Goal: Task Accomplishment & Management: Use online tool/utility

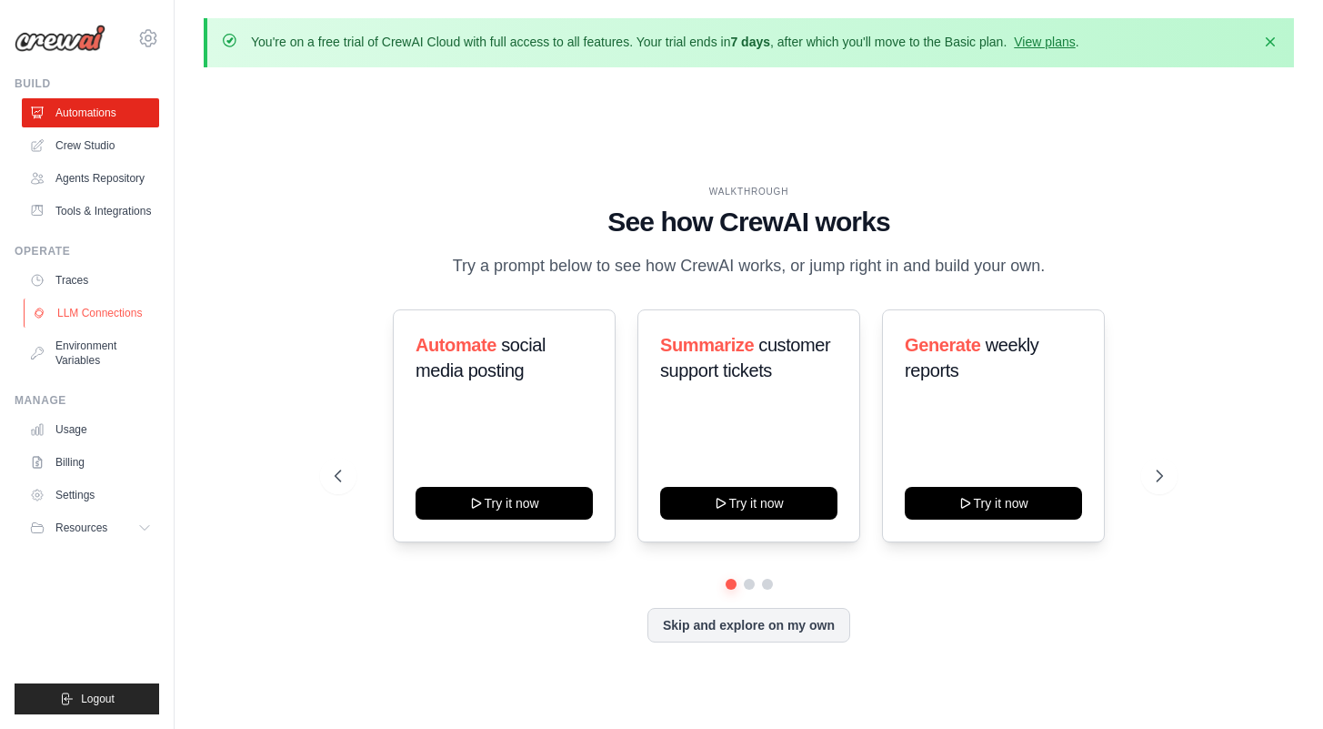
click at [93, 319] on link "LLM Connections" at bounding box center [92, 312] width 137 height 29
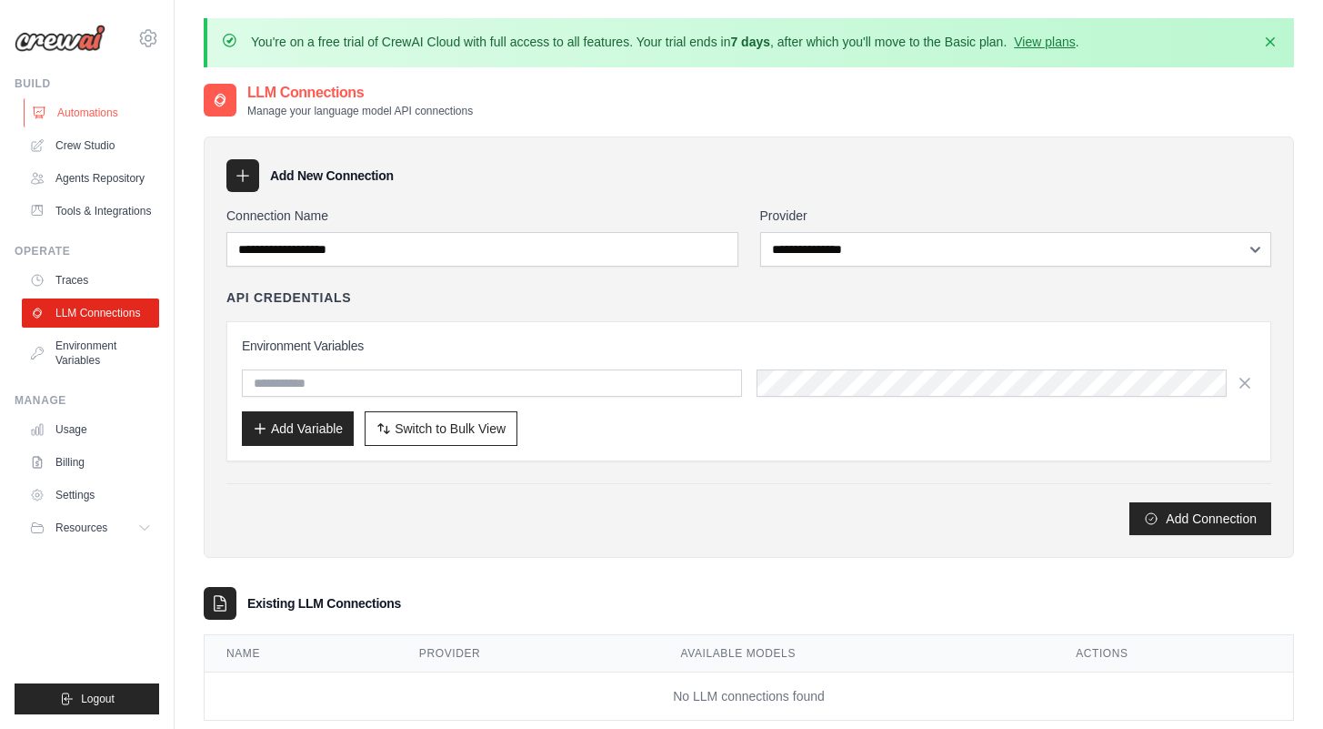
click at [96, 103] on link "Automations" at bounding box center [92, 112] width 137 height 29
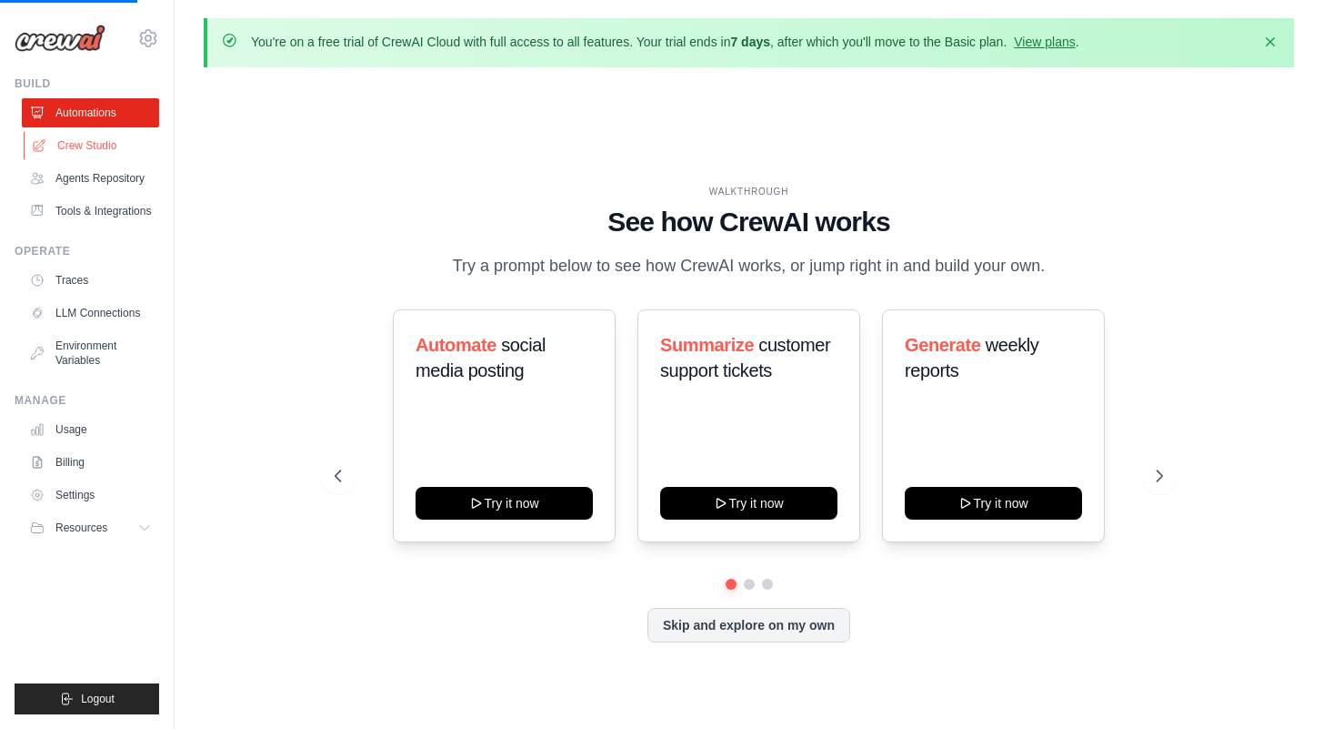
click at [106, 134] on link "Crew Studio" at bounding box center [92, 145] width 137 height 29
click at [104, 145] on link "Crew Studio" at bounding box center [92, 145] width 137 height 29
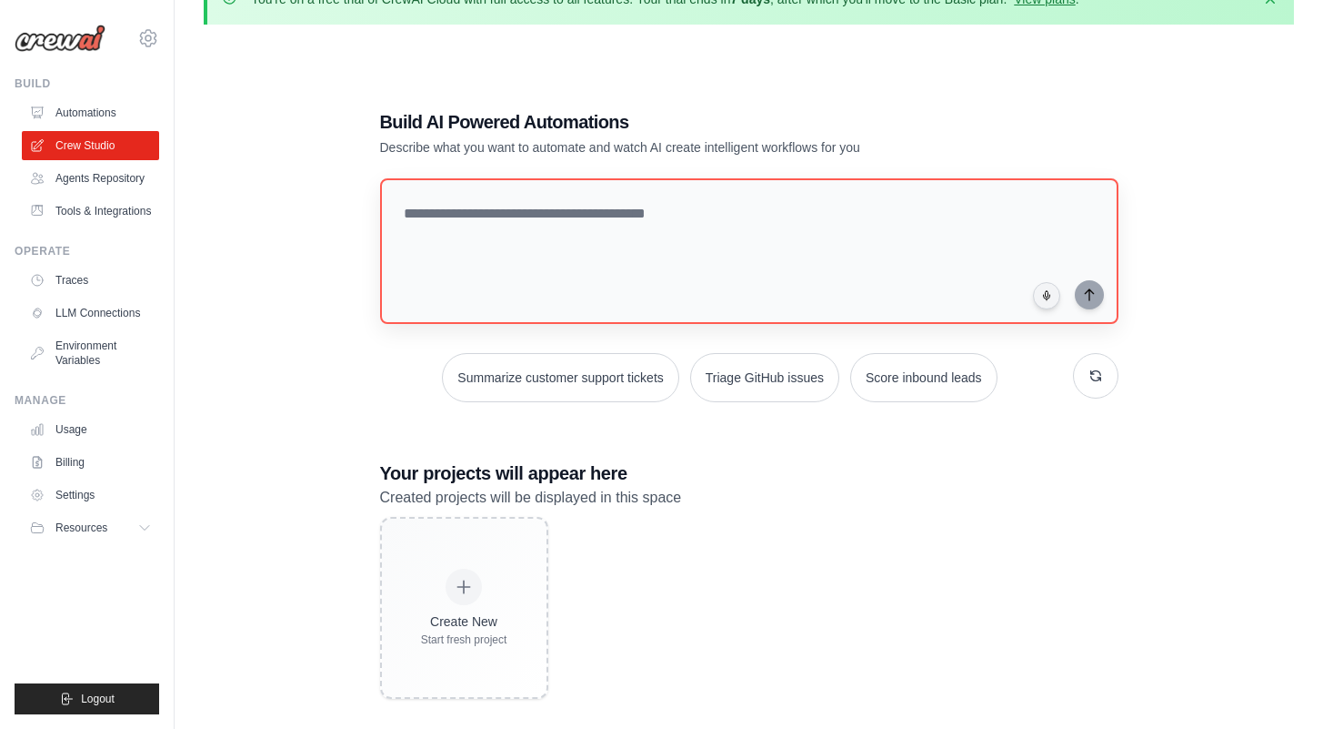
scroll to position [55, 0]
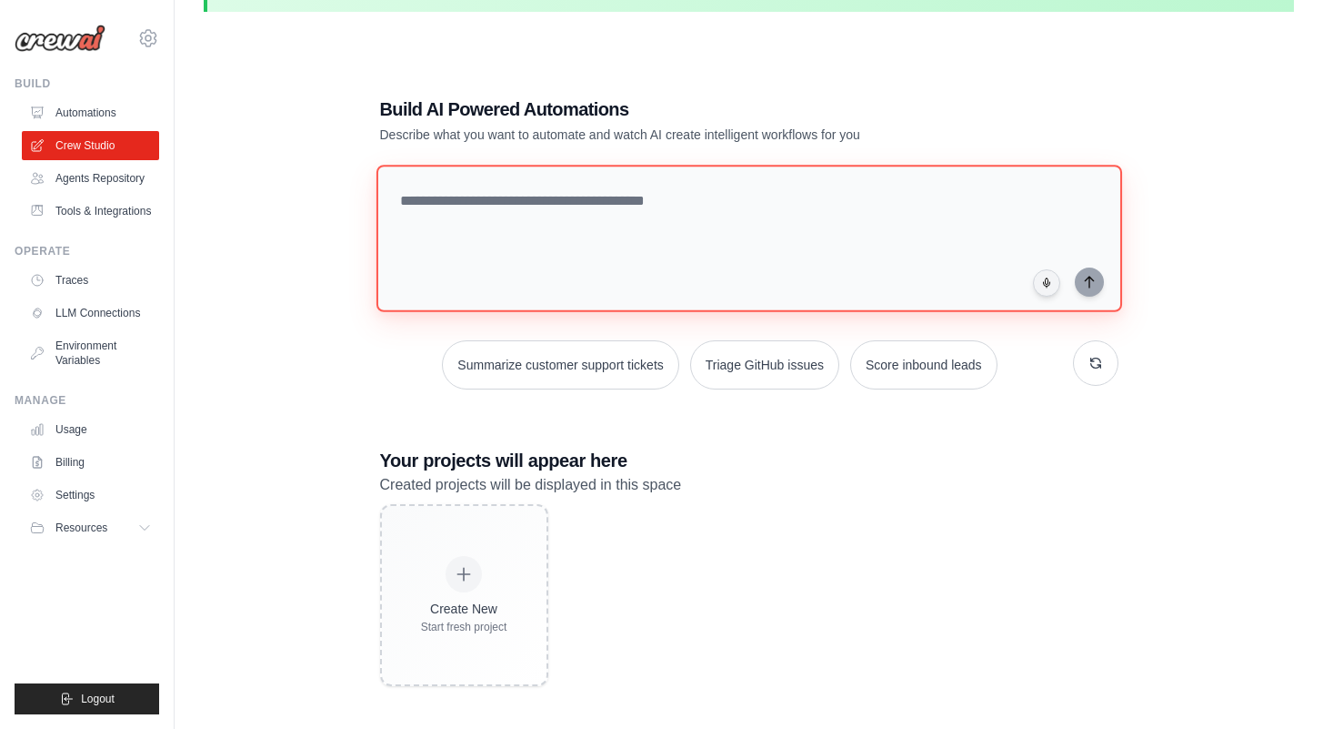
click at [396, 219] on textarea at bounding box center [749, 238] width 746 height 147
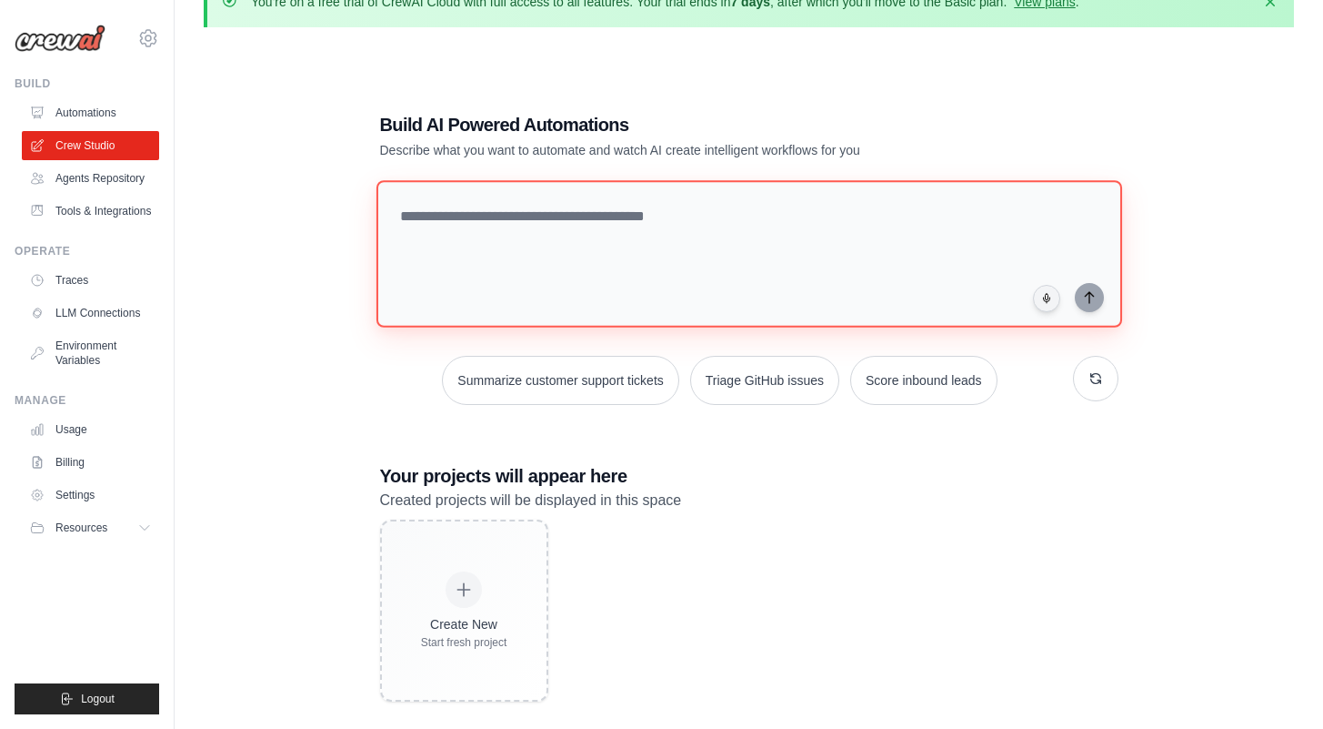
scroll to position [38, 0]
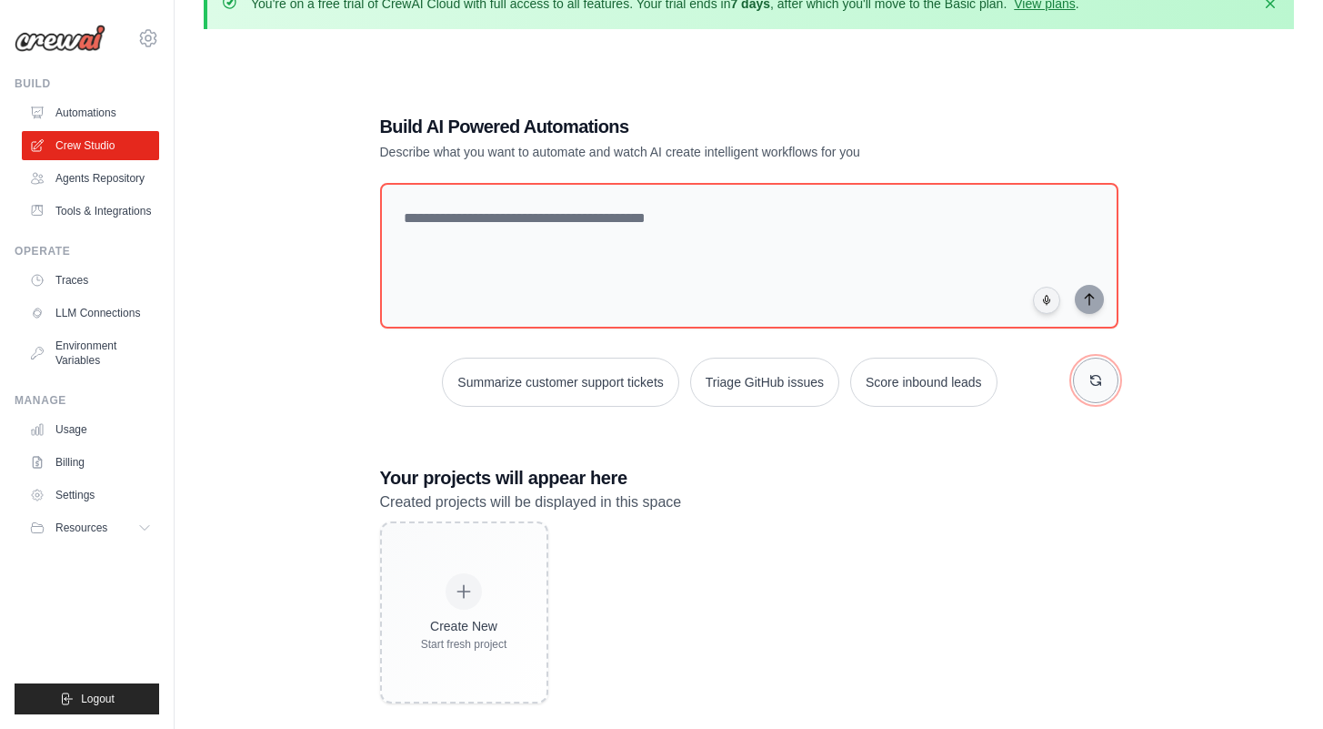
click at [1102, 392] on button "button" at bounding box center [1095, 379] width 45 height 45
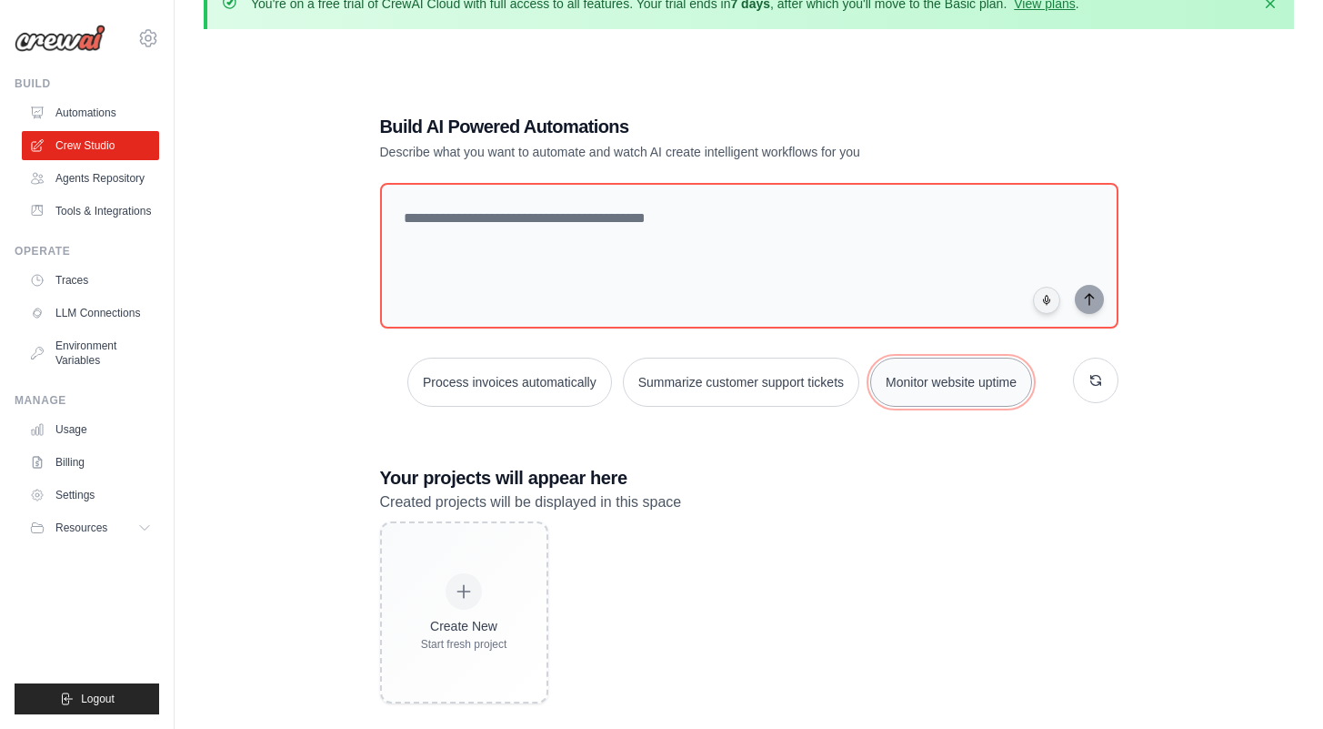
click at [903, 389] on button "Monitor website uptime" at bounding box center [951, 381] width 162 height 49
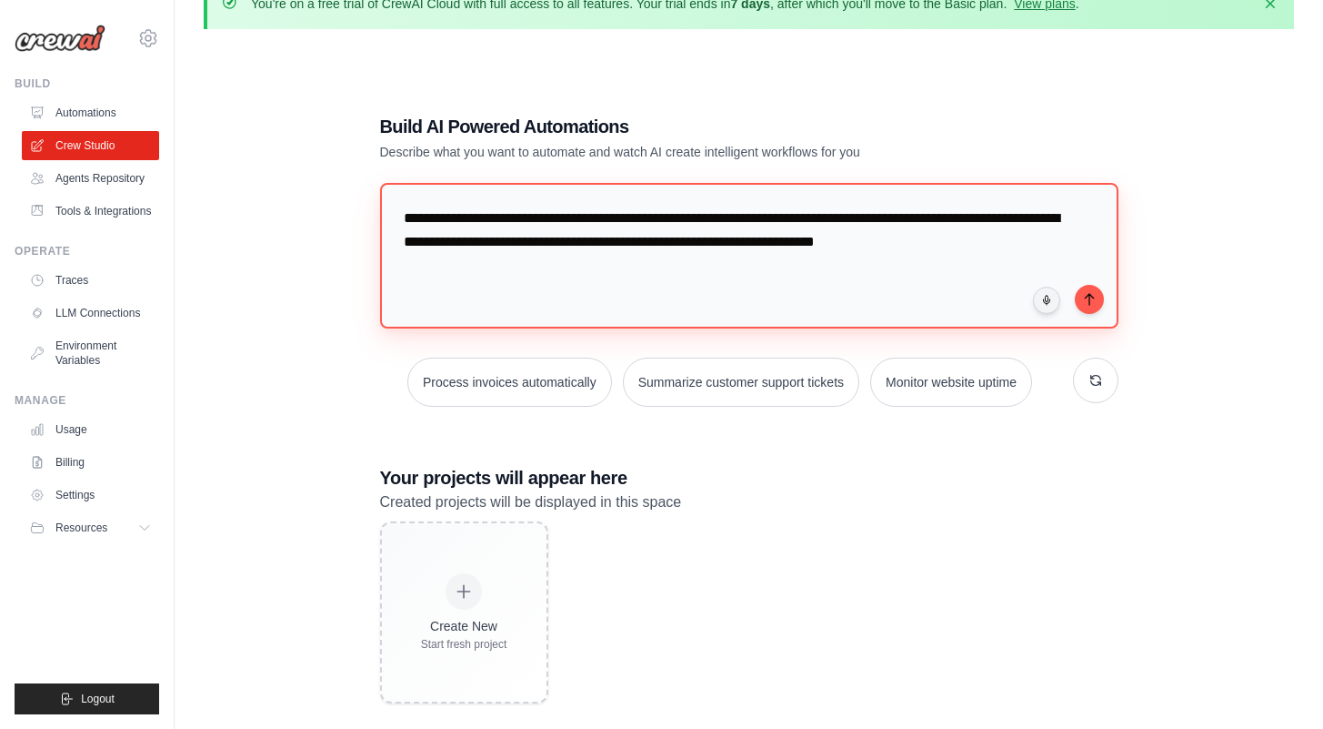
click at [1096, 313] on textarea "**********" at bounding box center [749, 256] width 739 height 146
click at [1094, 299] on icon "submit" at bounding box center [1089, 298] width 15 height 15
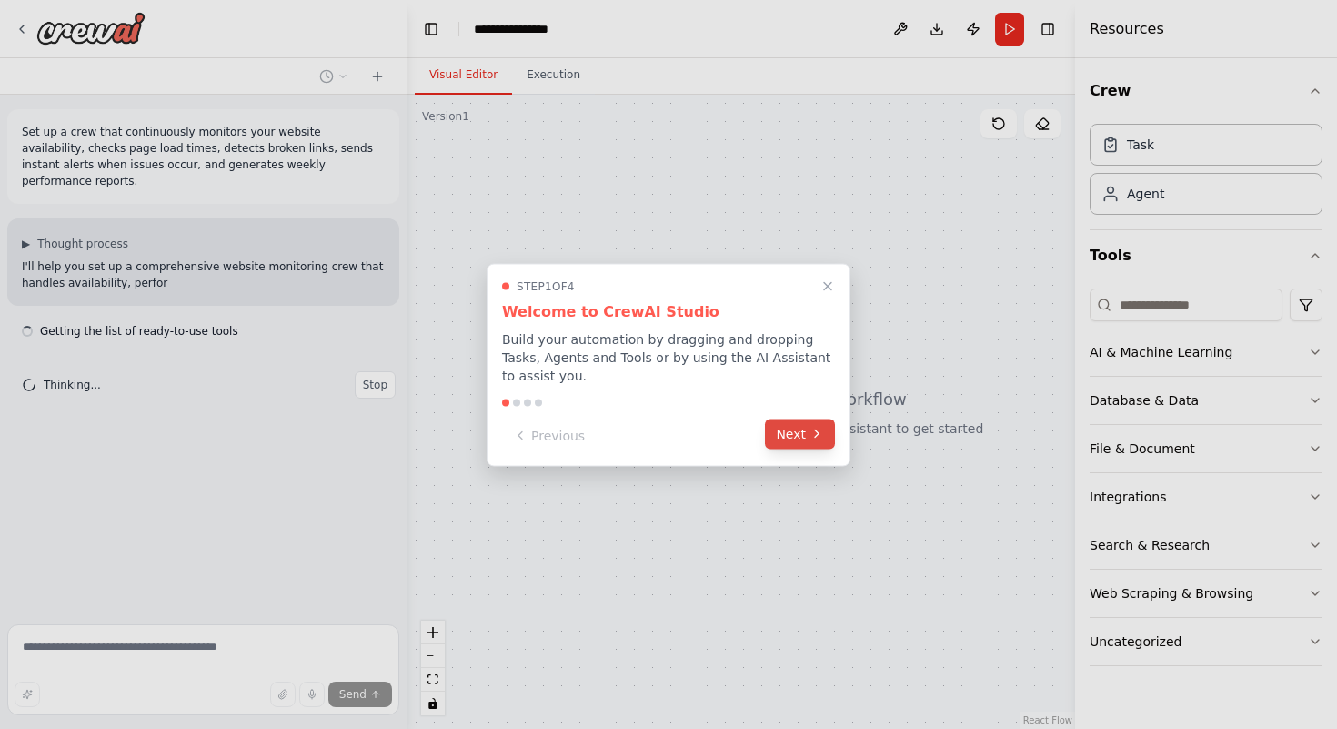
click at [808, 441] on button "Next" at bounding box center [800, 433] width 70 height 30
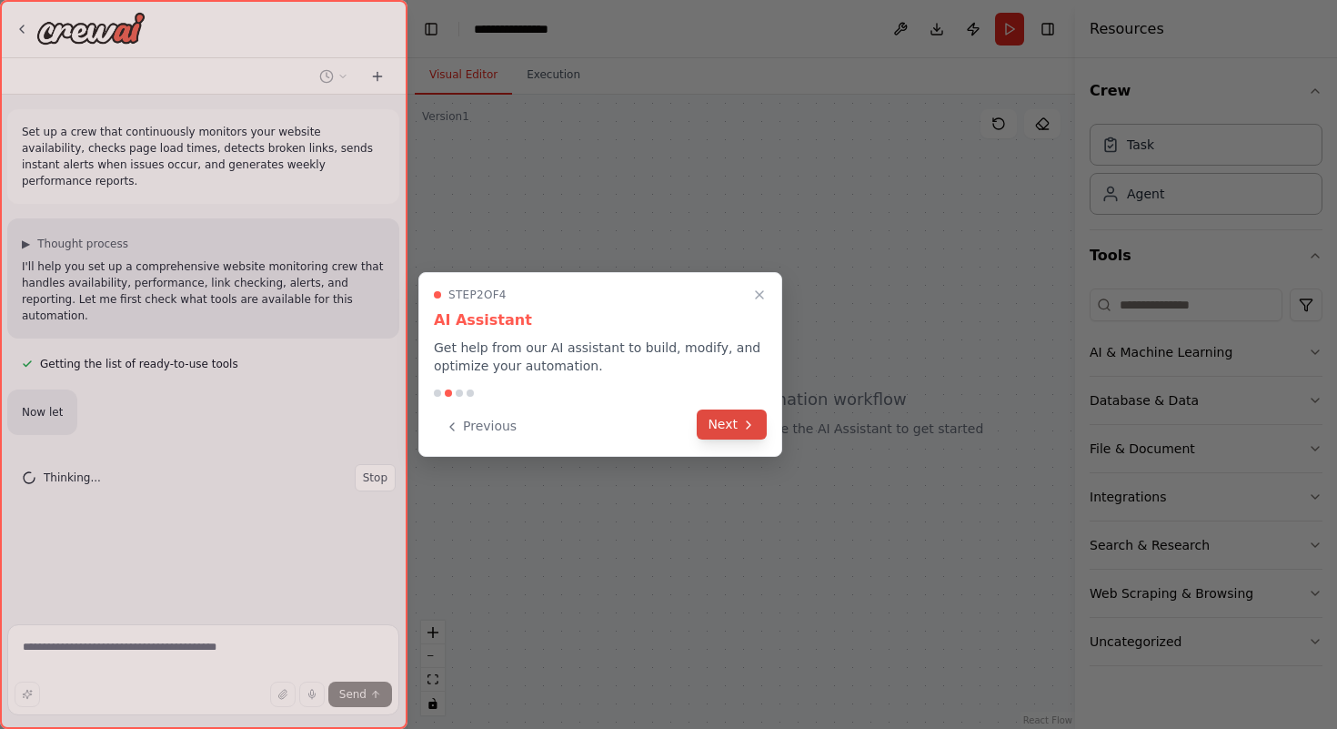
click at [755, 433] on button "Next" at bounding box center [732, 424] width 70 height 30
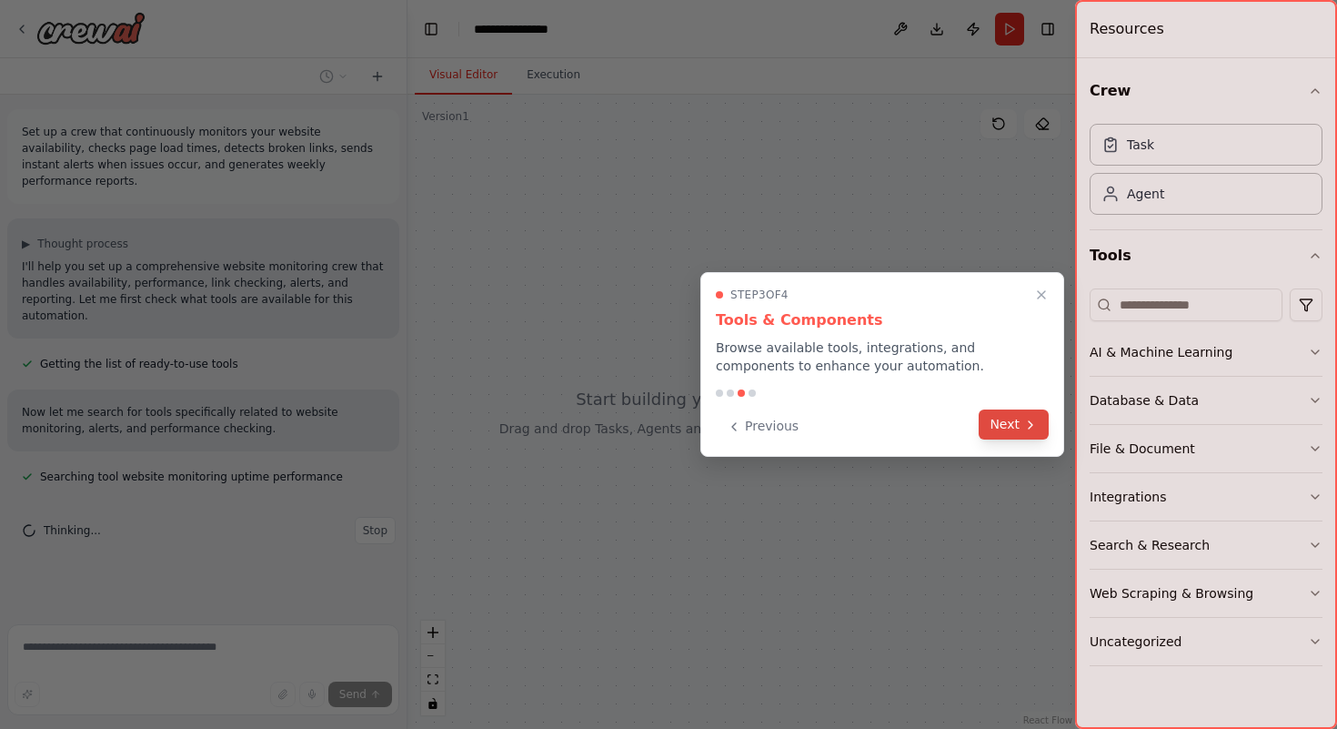
click at [1037, 431] on button "Next" at bounding box center [1014, 424] width 70 height 30
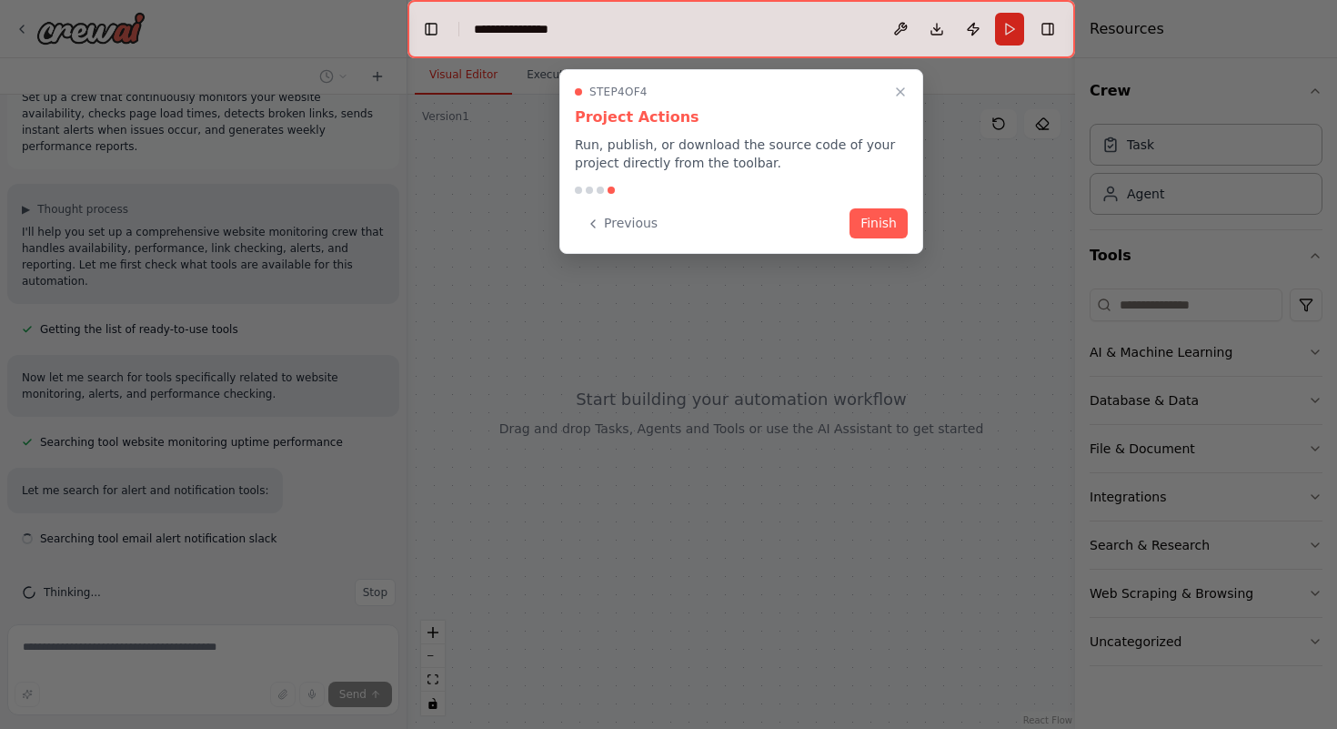
scroll to position [35, 0]
click at [895, 227] on button "Finish" at bounding box center [879, 221] width 58 height 30
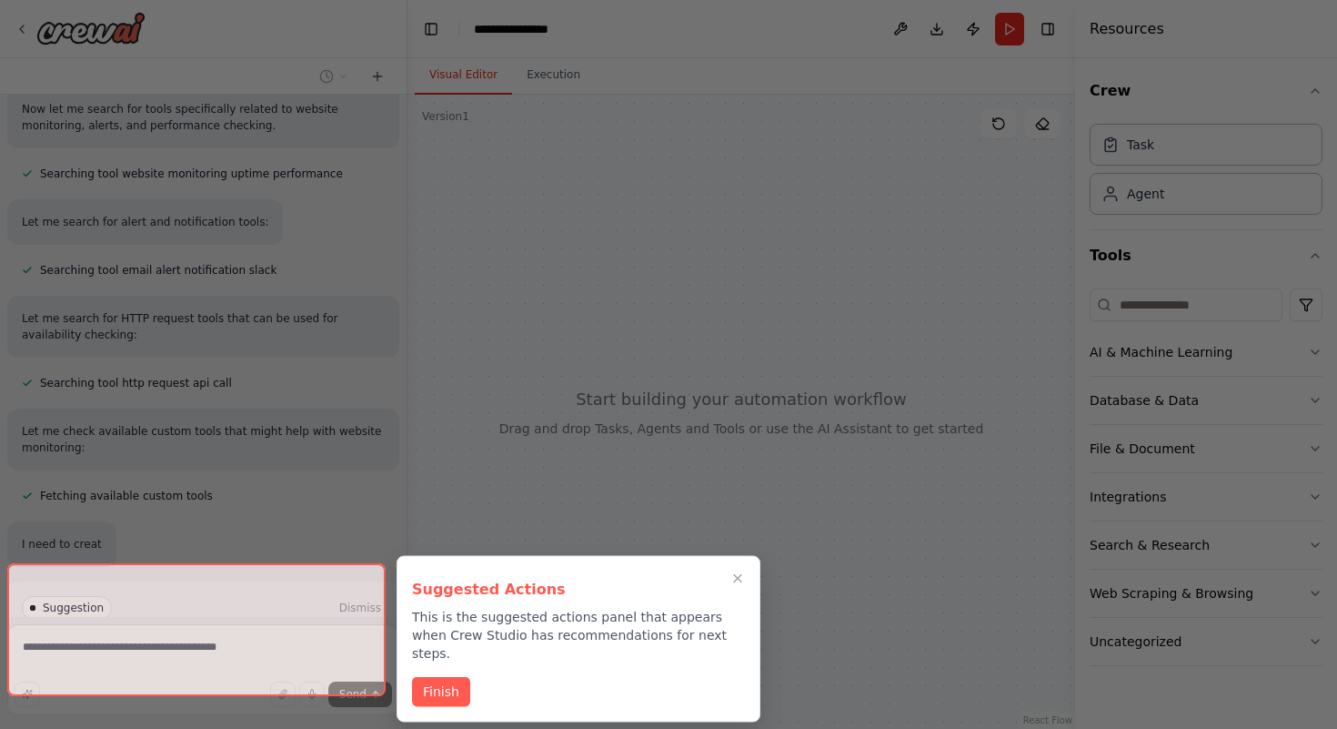
scroll to position [305, 0]
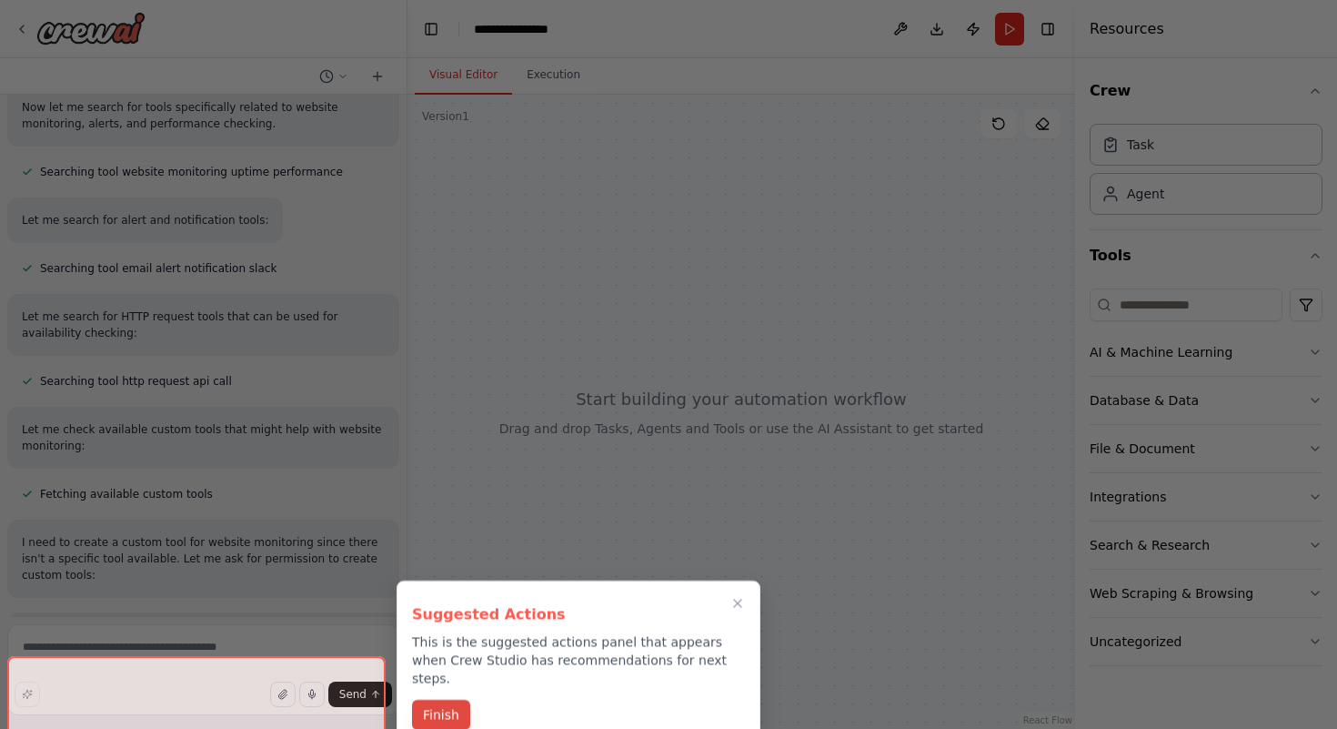
click at [435, 699] on button "Finish" at bounding box center [441, 714] width 58 height 30
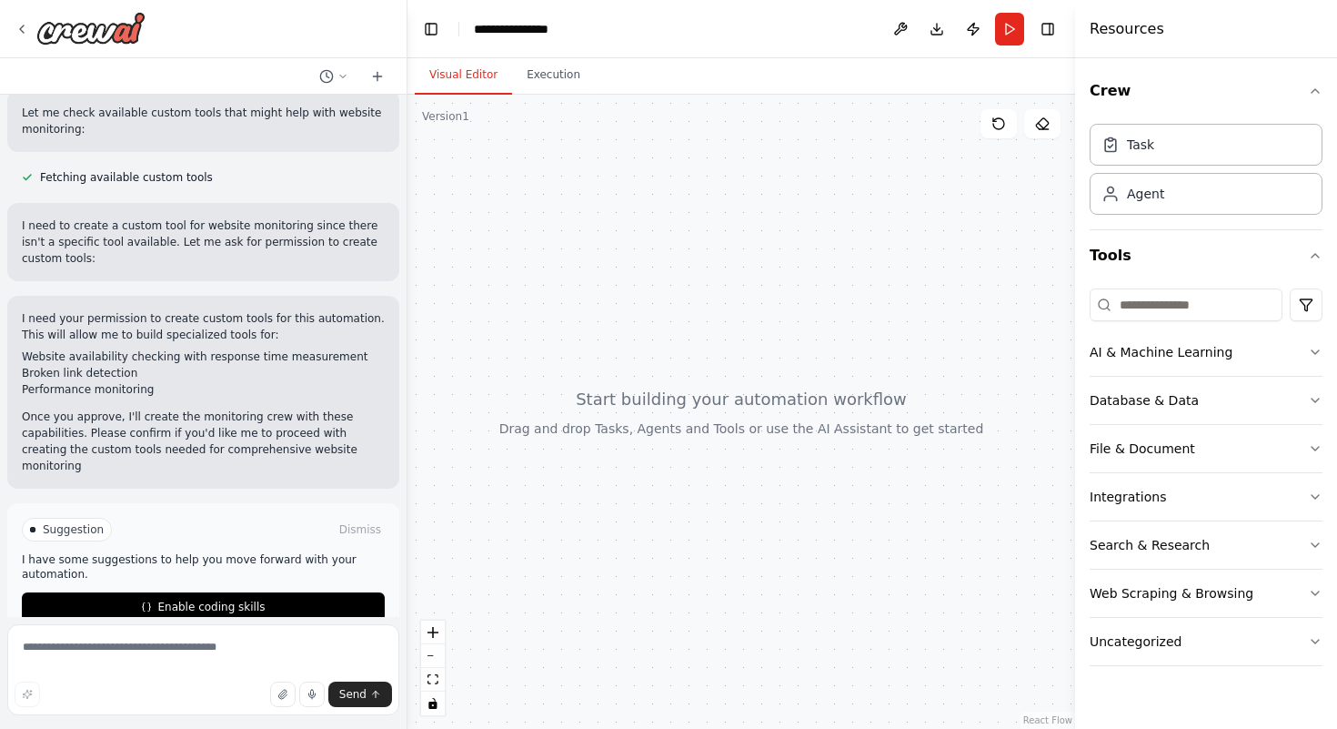
scroll to position [638, 0]
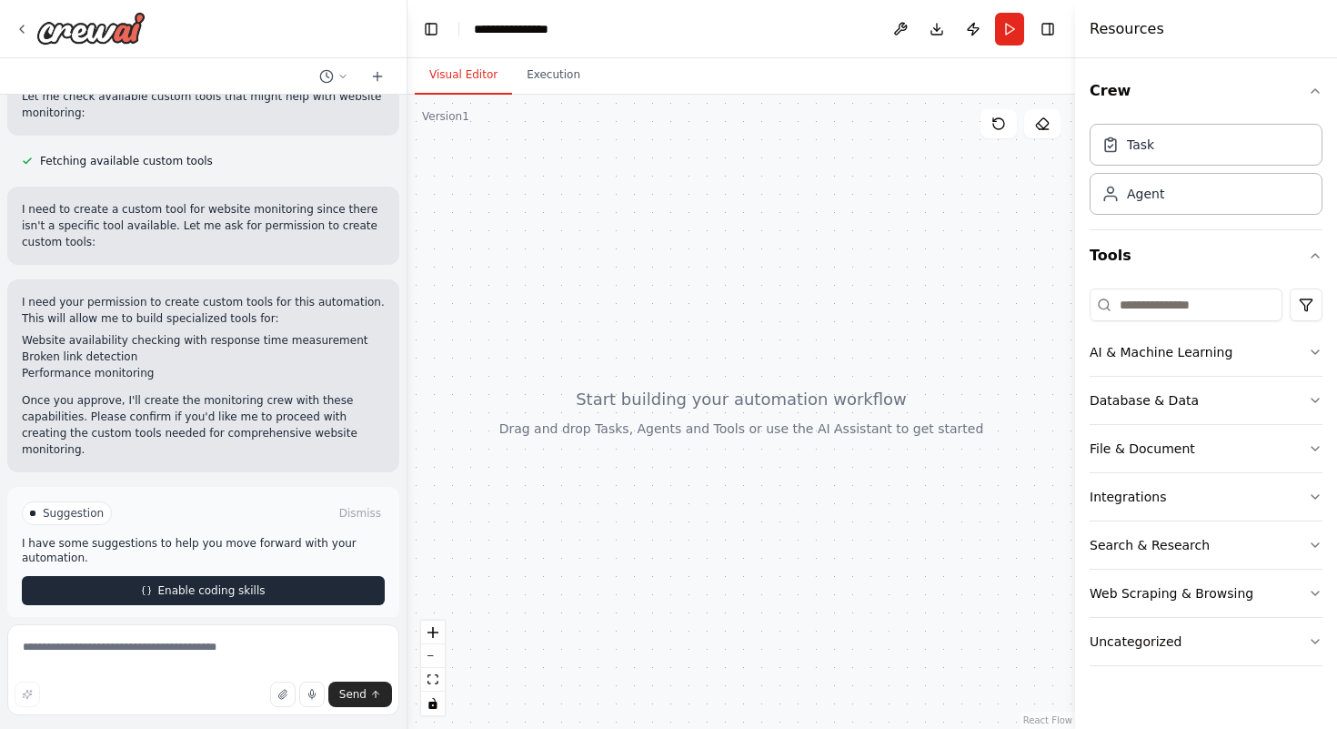
click at [309, 576] on button "Enable coding skills" at bounding box center [203, 590] width 363 height 29
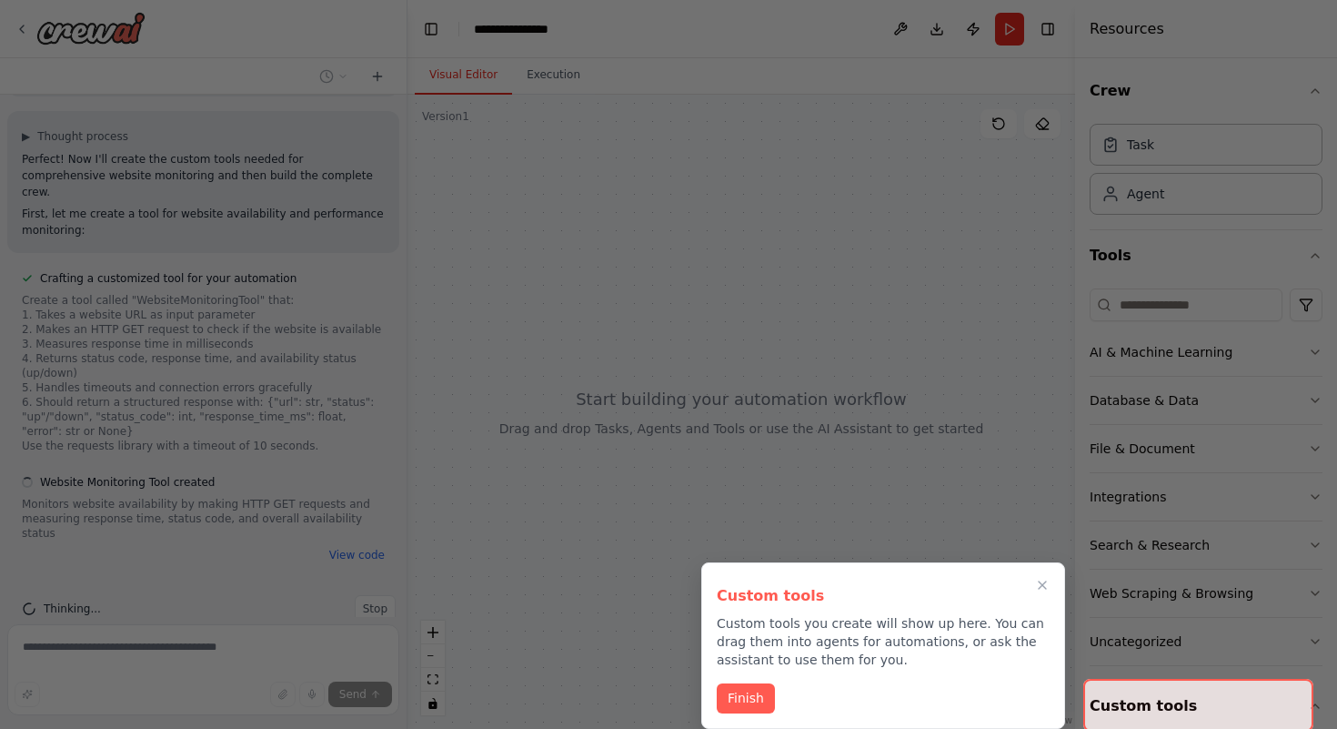
scroll to position [1014, 0]
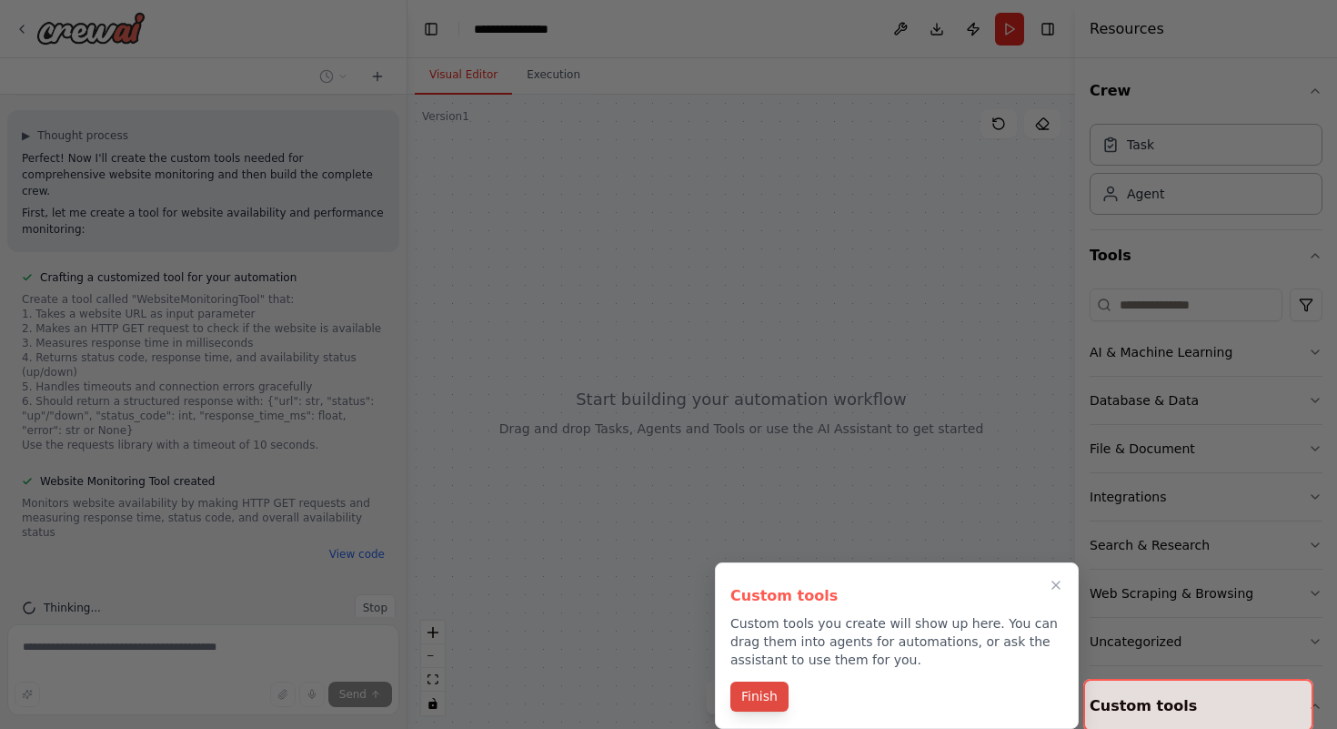
click at [765, 695] on button "Finish" at bounding box center [759, 696] width 58 height 30
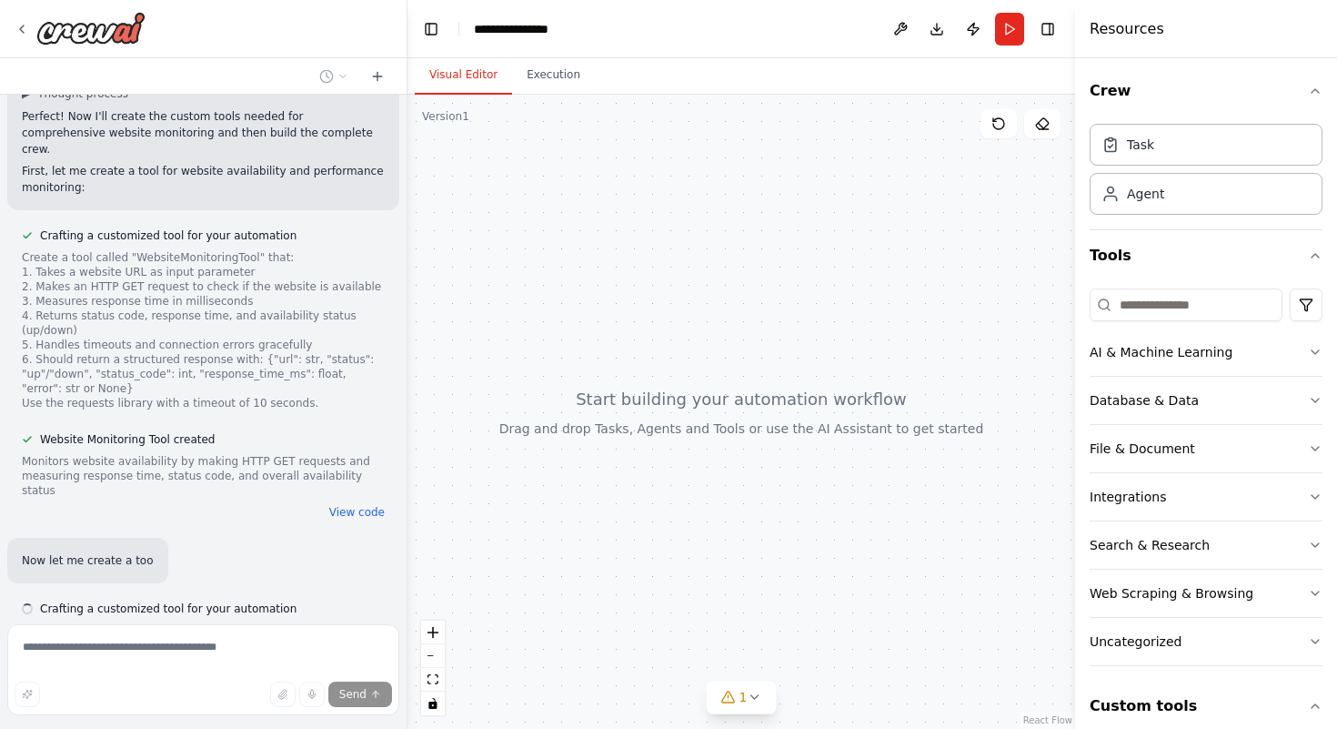
scroll to position [1058, 0]
click at [758, 696] on icon at bounding box center [754, 696] width 15 height 15
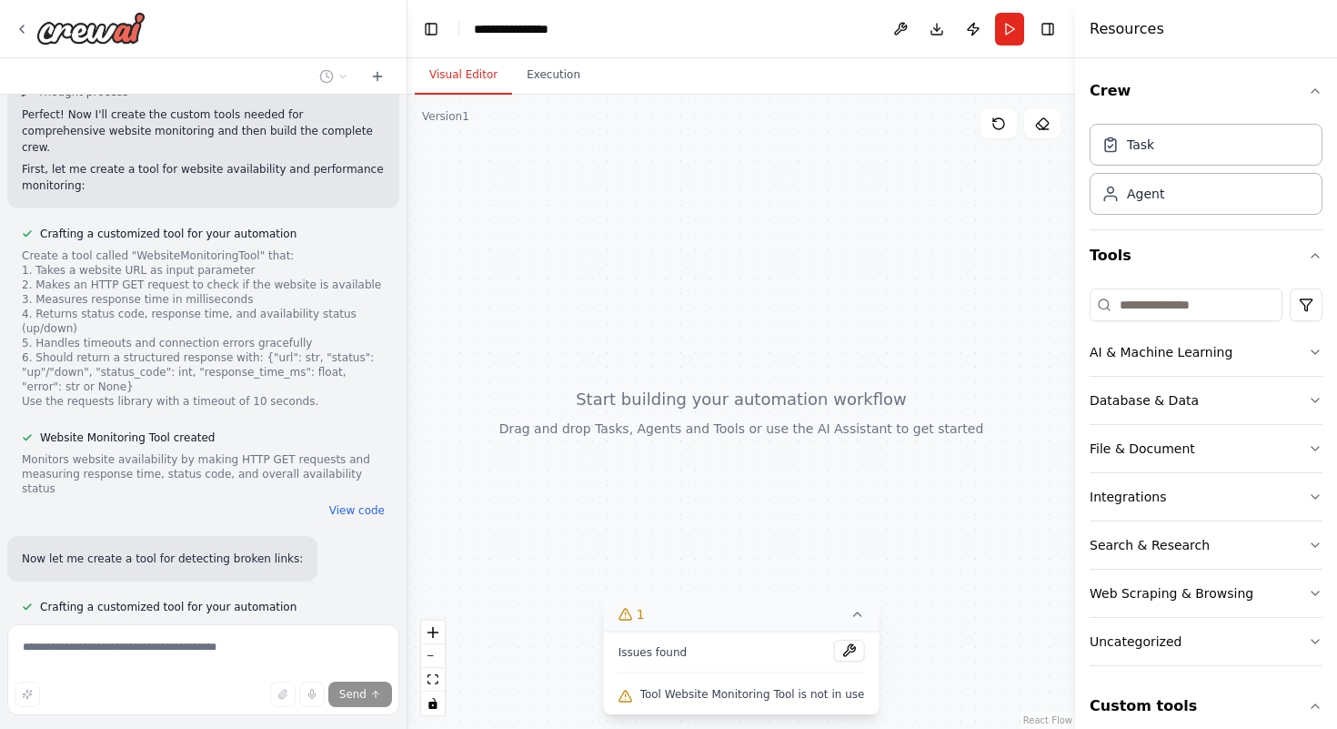
click at [850, 621] on icon at bounding box center [857, 614] width 15 height 15
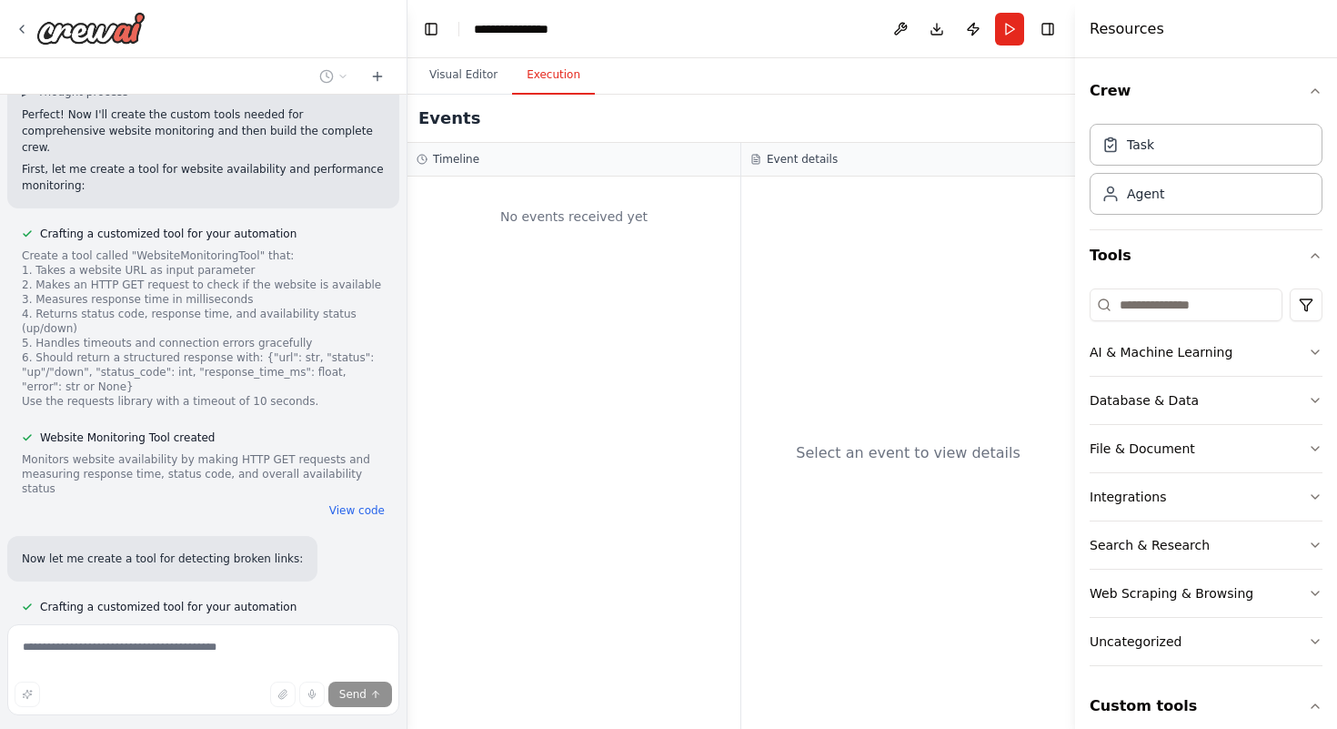
click at [553, 86] on button "Execution" at bounding box center [553, 75] width 83 height 38
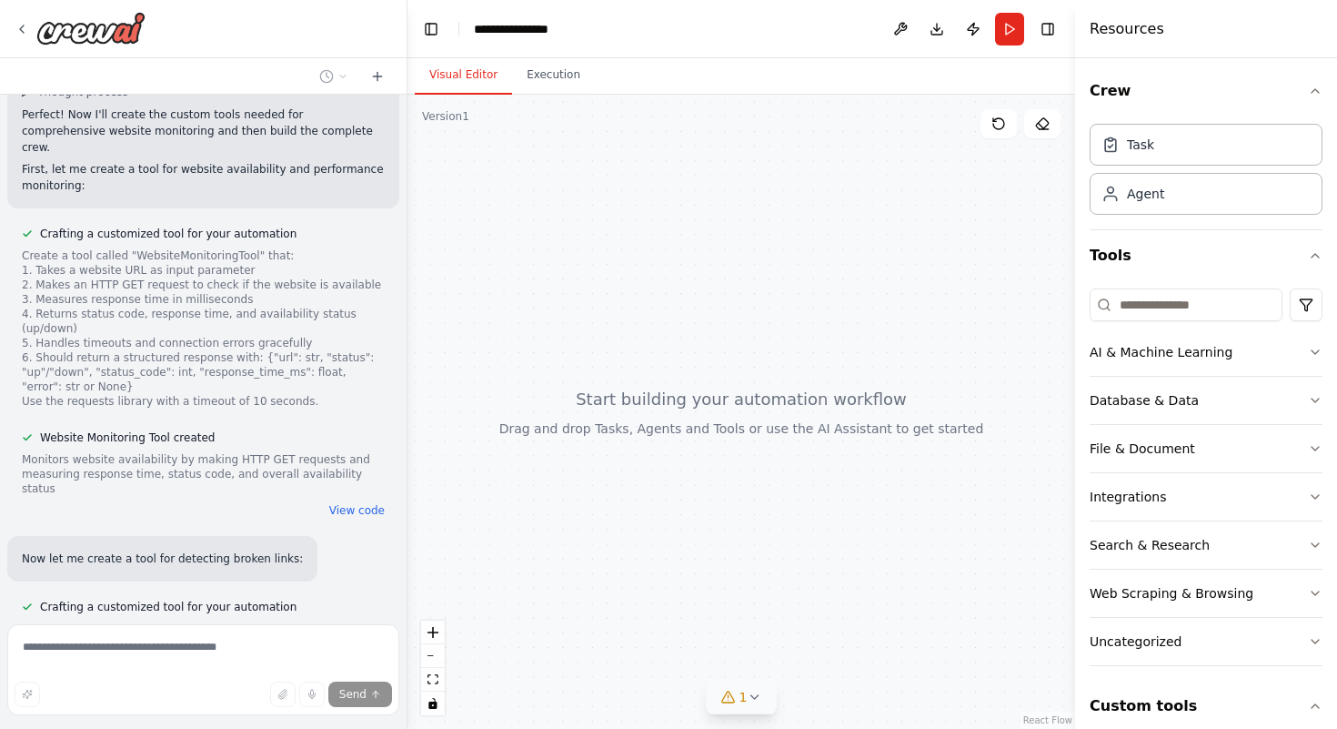
click at [488, 69] on button "Visual Editor" at bounding box center [463, 75] width 97 height 38
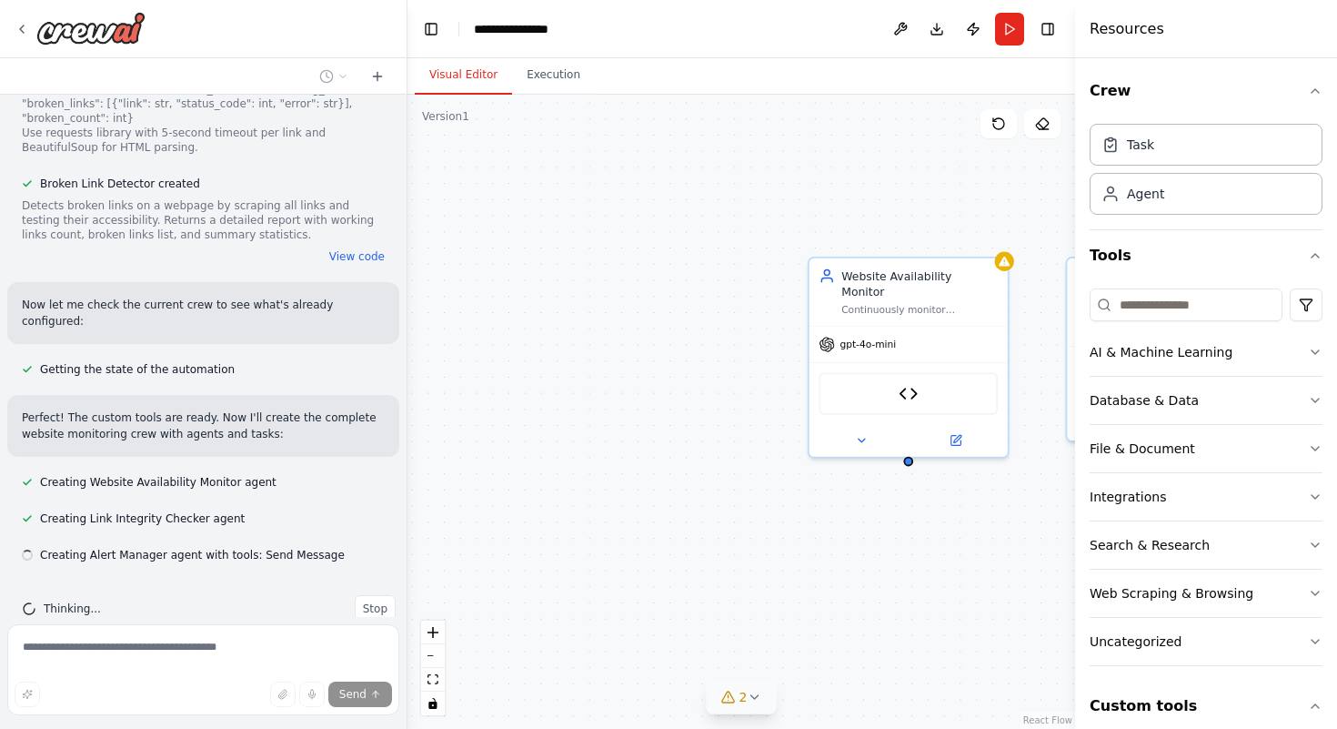
scroll to position [1729, 0]
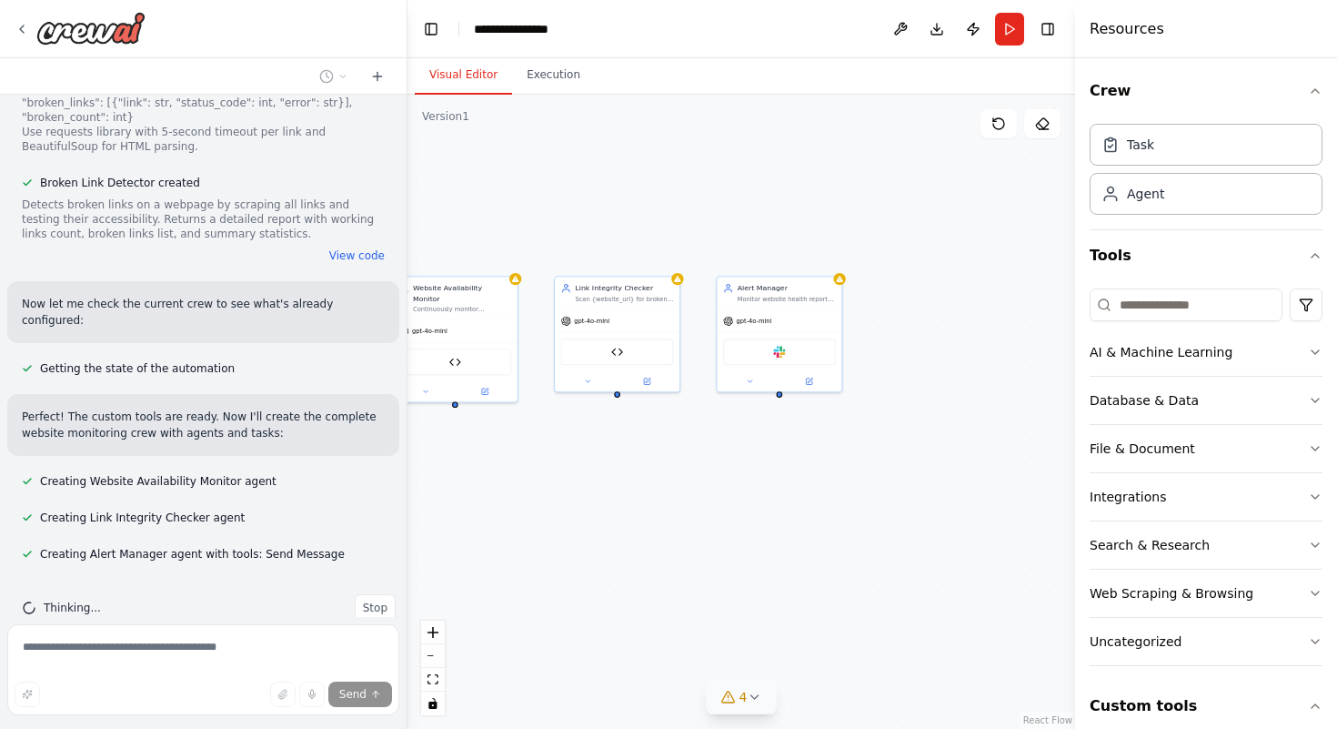
drag, startPoint x: 918, startPoint y: 425, endPoint x: 428, endPoint y: 482, distance: 493.6
click at [428, 482] on div "Website Availability Monitor Continuously monitor {website_url} for availabilit…" at bounding box center [742, 412] width 668 height 634
drag, startPoint x: 568, startPoint y: 482, endPoint x: 742, endPoint y: 473, distance: 174.9
click at [742, 473] on div "Website Availability Monitor Continuously monitor {website_url} for availabilit…" at bounding box center [742, 412] width 668 height 634
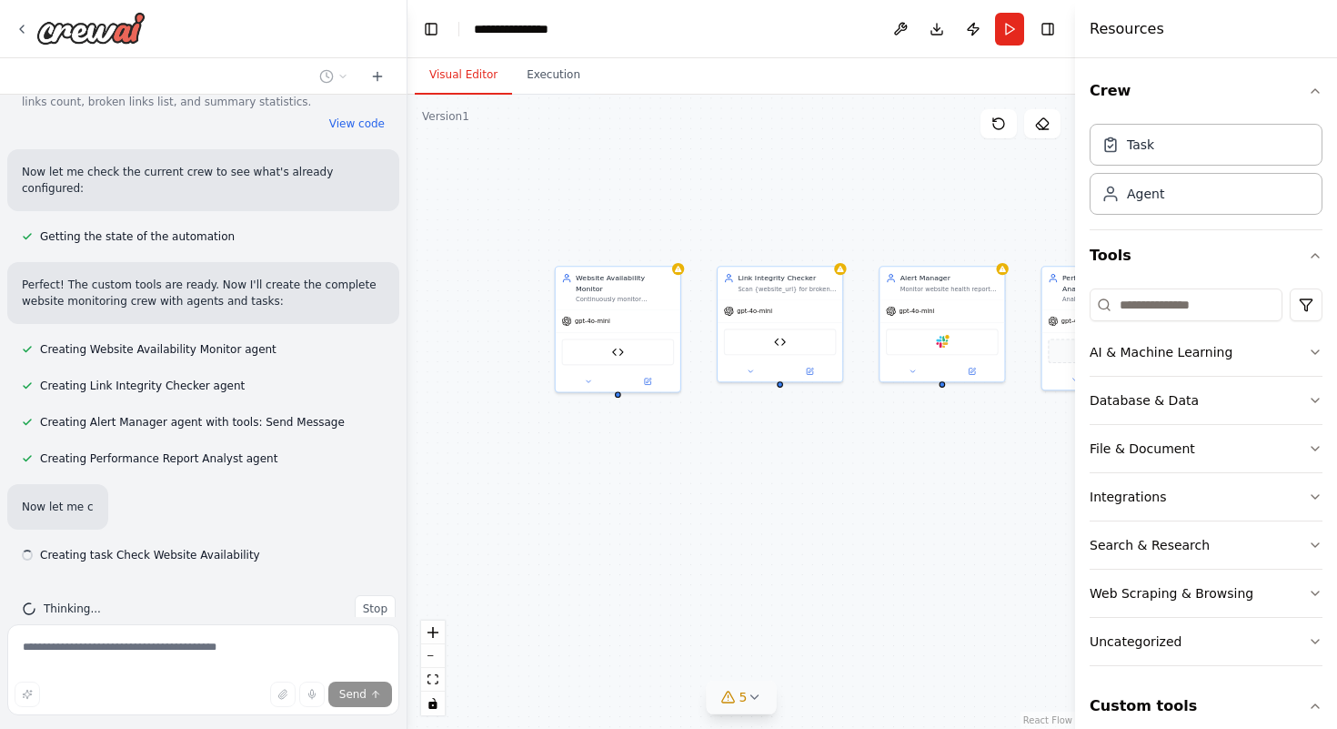
scroll to position [1862, 0]
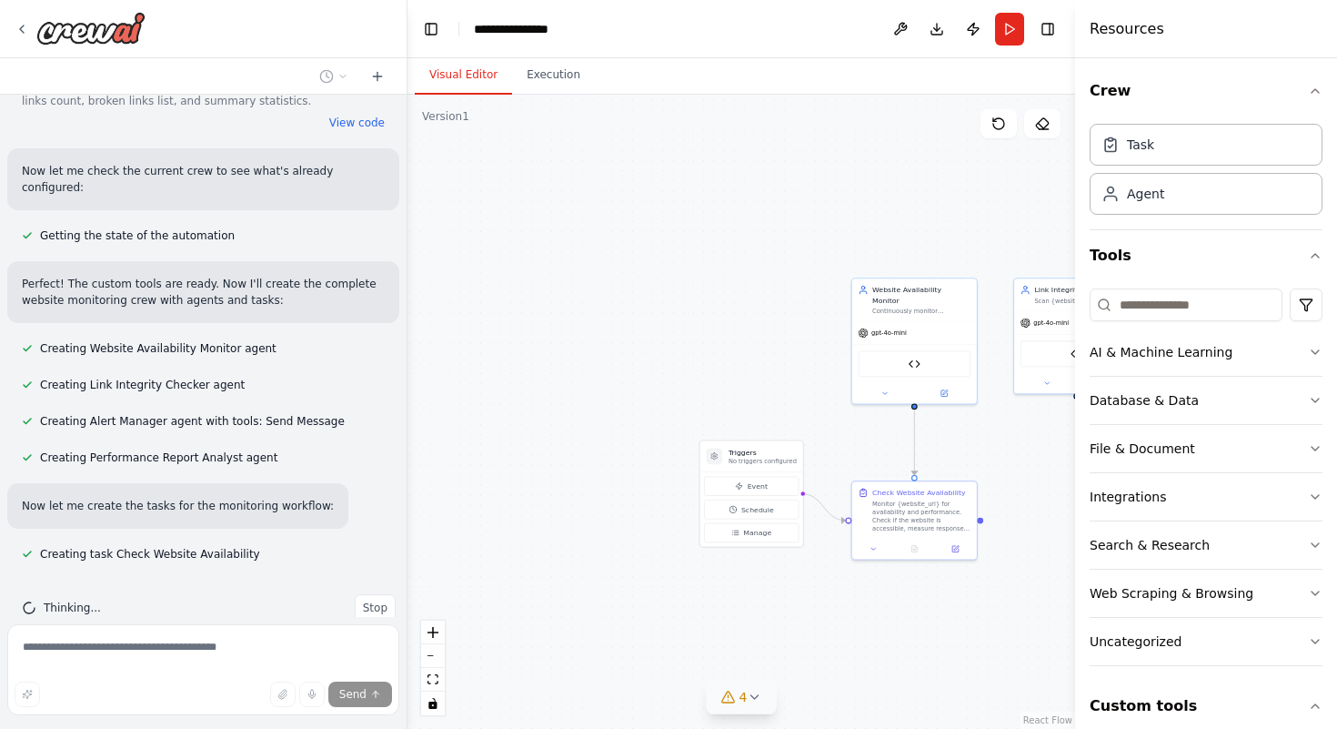
drag, startPoint x: 742, startPoint y: 473, endPoint x: 1034, endPoint y: 485, distance: 292.2
click at [1034, 485] on div ".deletable-edge-delete-btn { width: 20px; height: 20px; border: 0px solid #ffff…" at bounding box center [742, 412] width 668 height 634
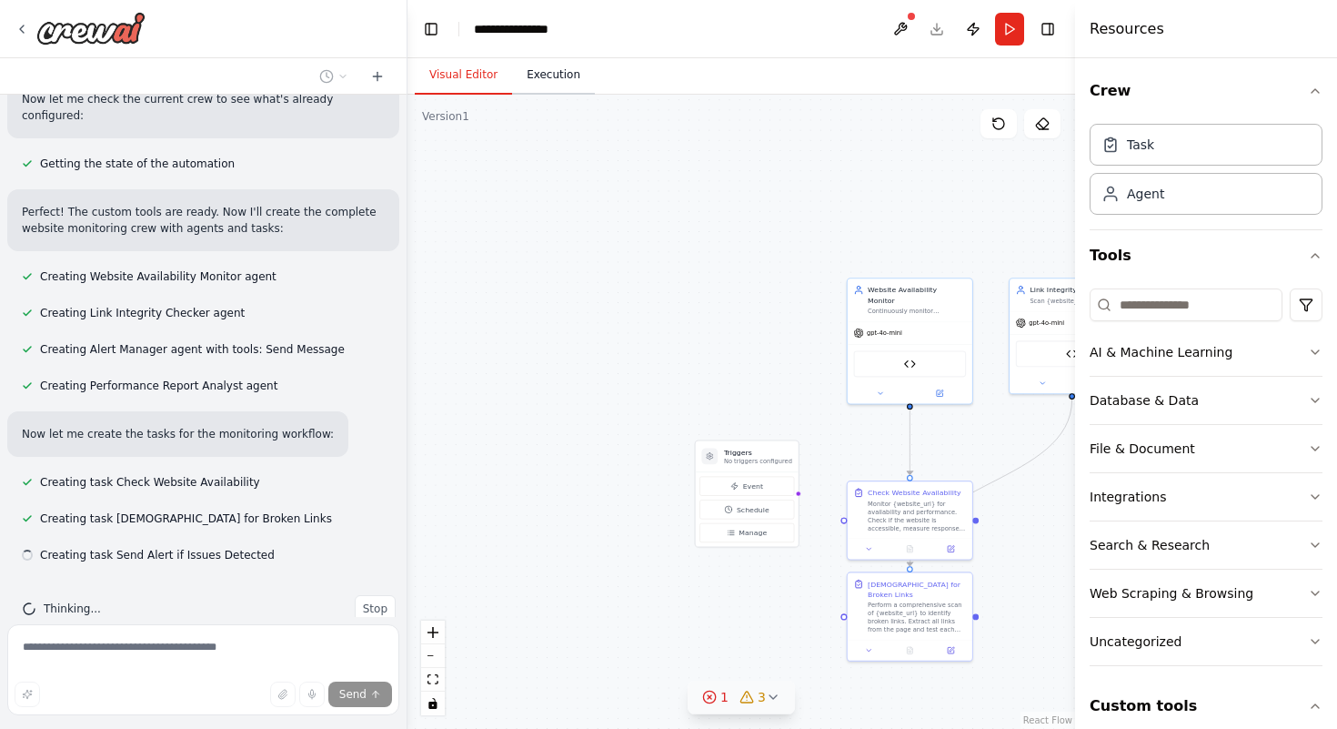
scroll to position [1935, 0]
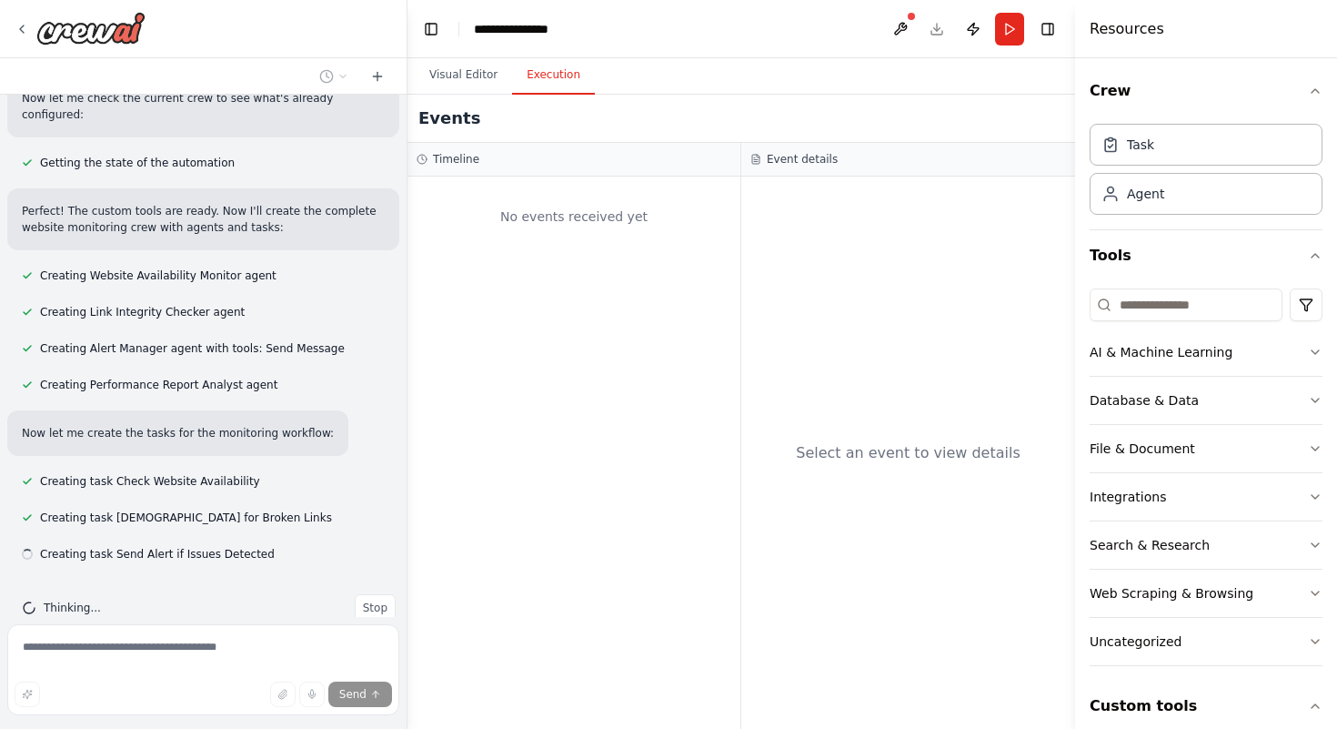
click at [543, 65] on button "Execution" at bounding box center [553, 75] width 83 height 38
click at [458, 84] on button "Visual Editor" at bounding box center [463, 75] width 97 height 38
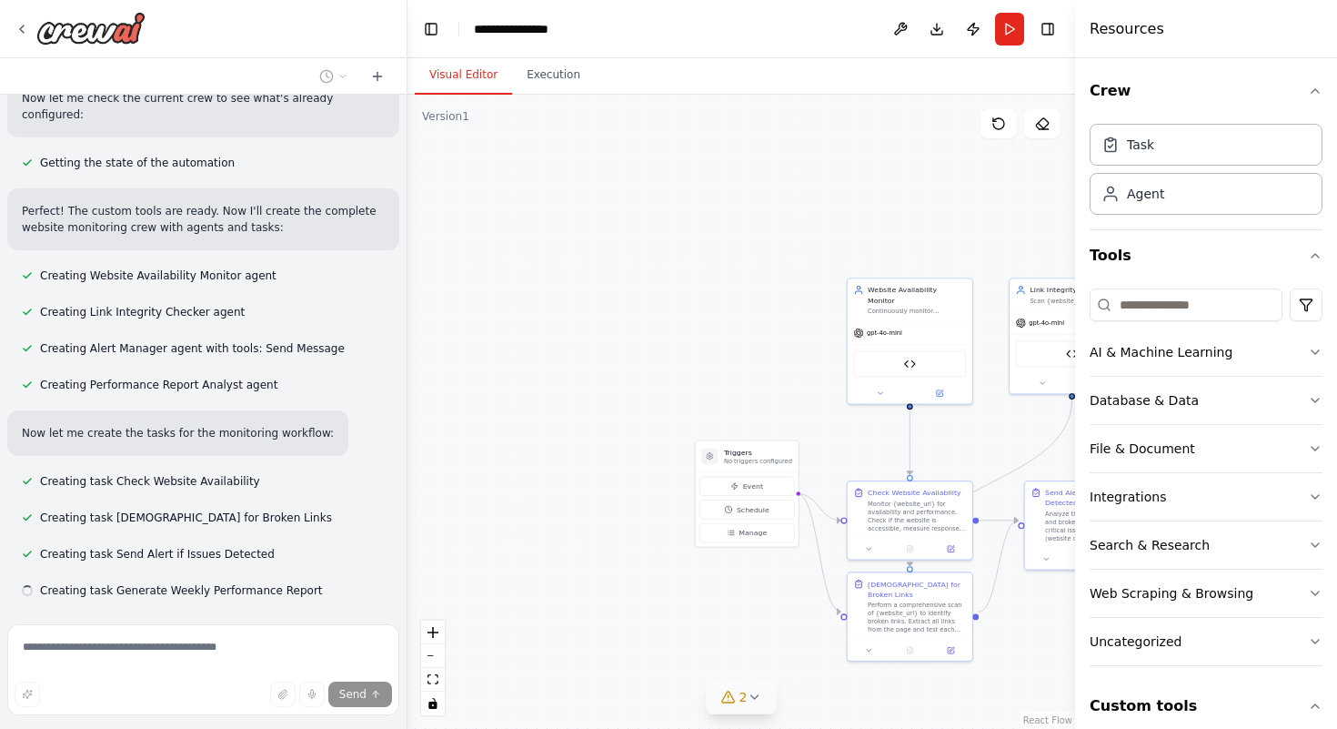
scroll to position [1971, 0]
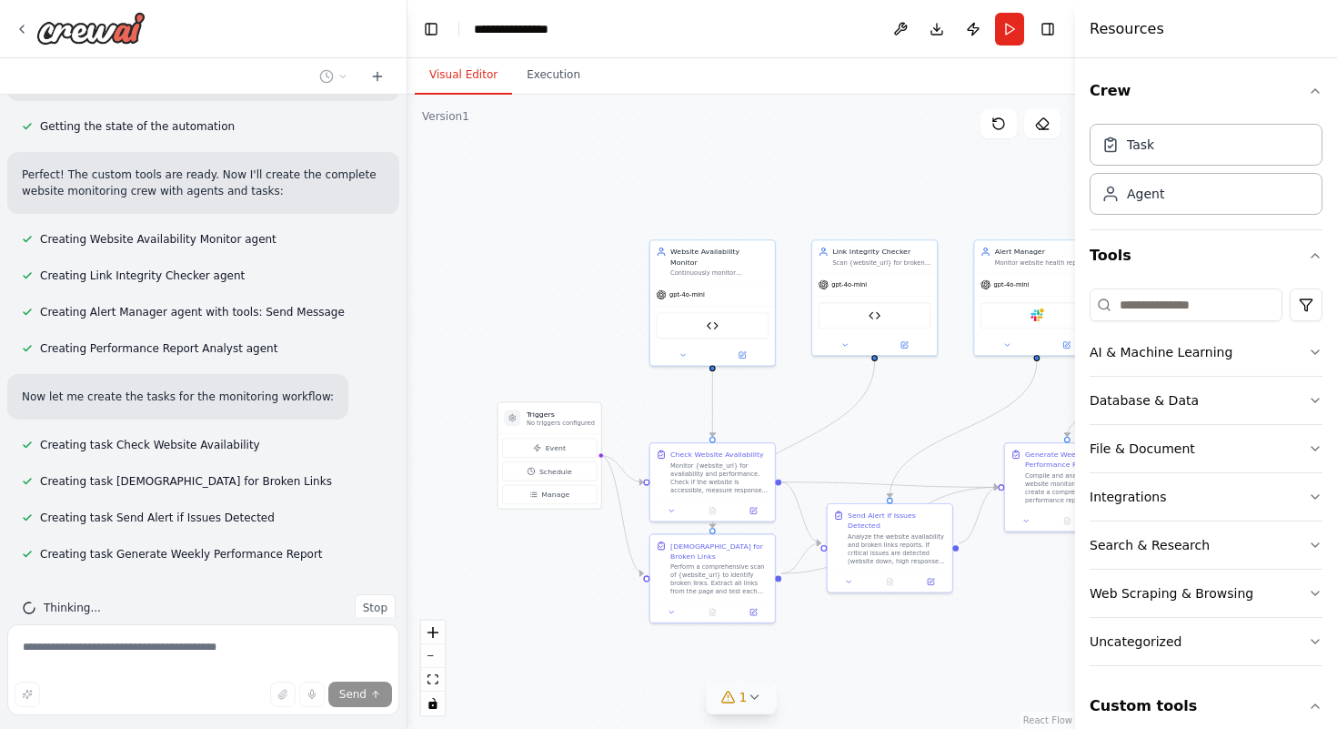
drag, startPoint x: 691, startPoint y: 294, endPoint x: 493, endPoint y: 256, distance: 201.9
click at [493, 256] on div ".deletable-edge-delete-btn { width: 20px; height: 20px; border: 0px solid #ffff…" at bounding box center [742, 412] width 668 height 634
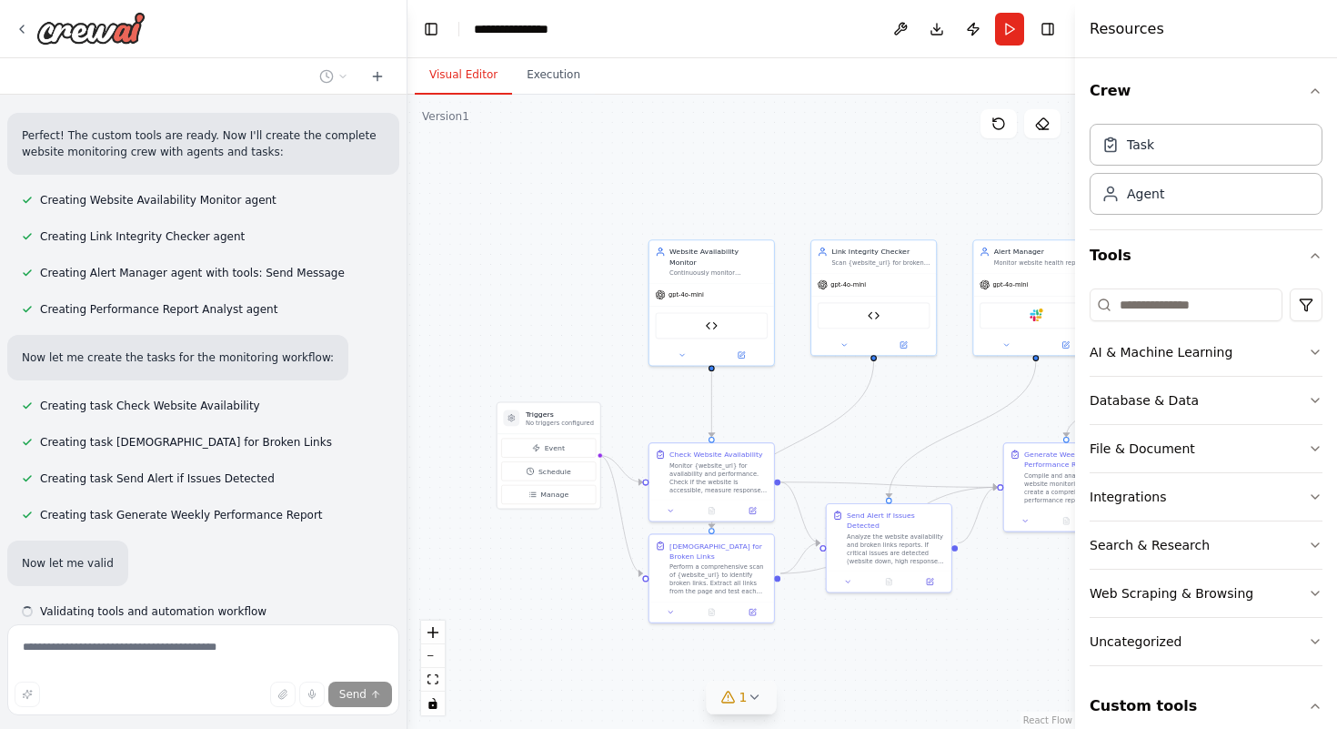
scroll to position [2068, 0]
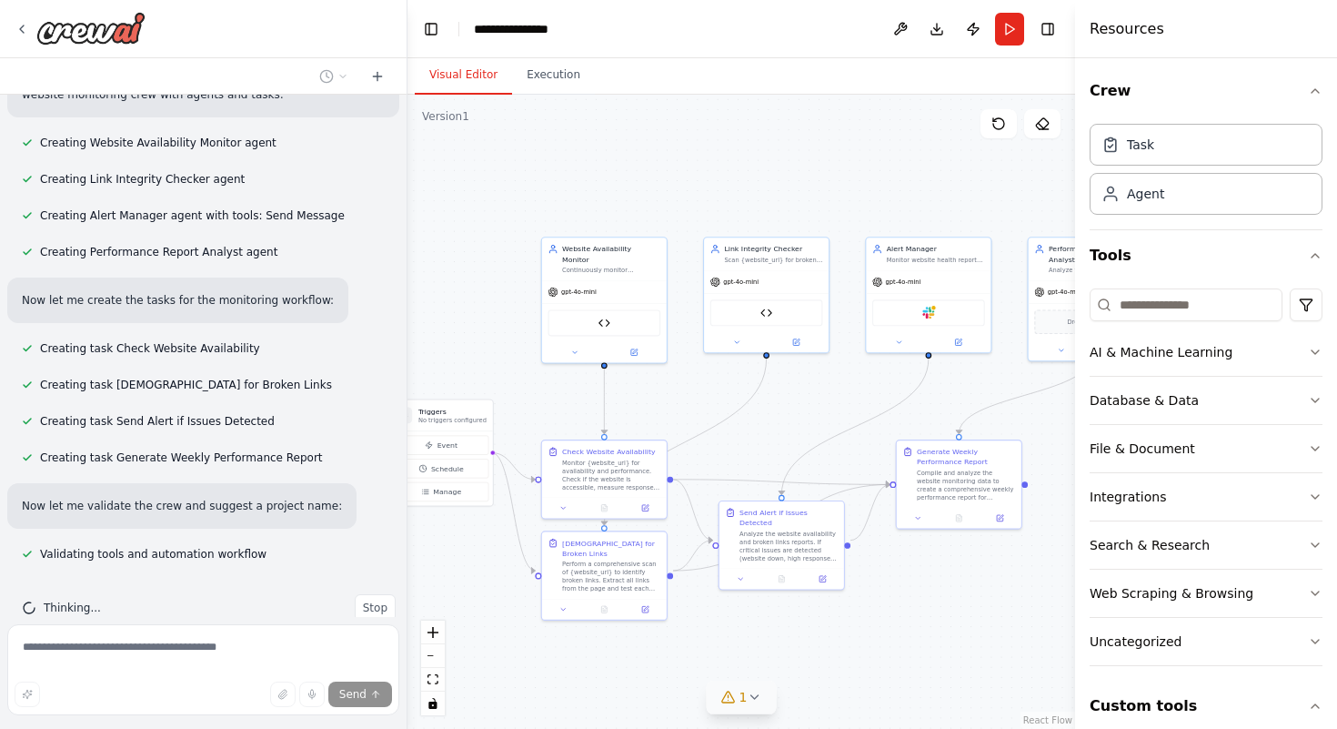
drag, startPoint x: 493, startPoint y: 256, endPoint x: 386, endPoint y: 253, distance: 107.4
click at [386, 253] on div "Set up a crew that continuously monitors your website availability, checks page…" at bounding box center [668, 364] width 1337 height 729
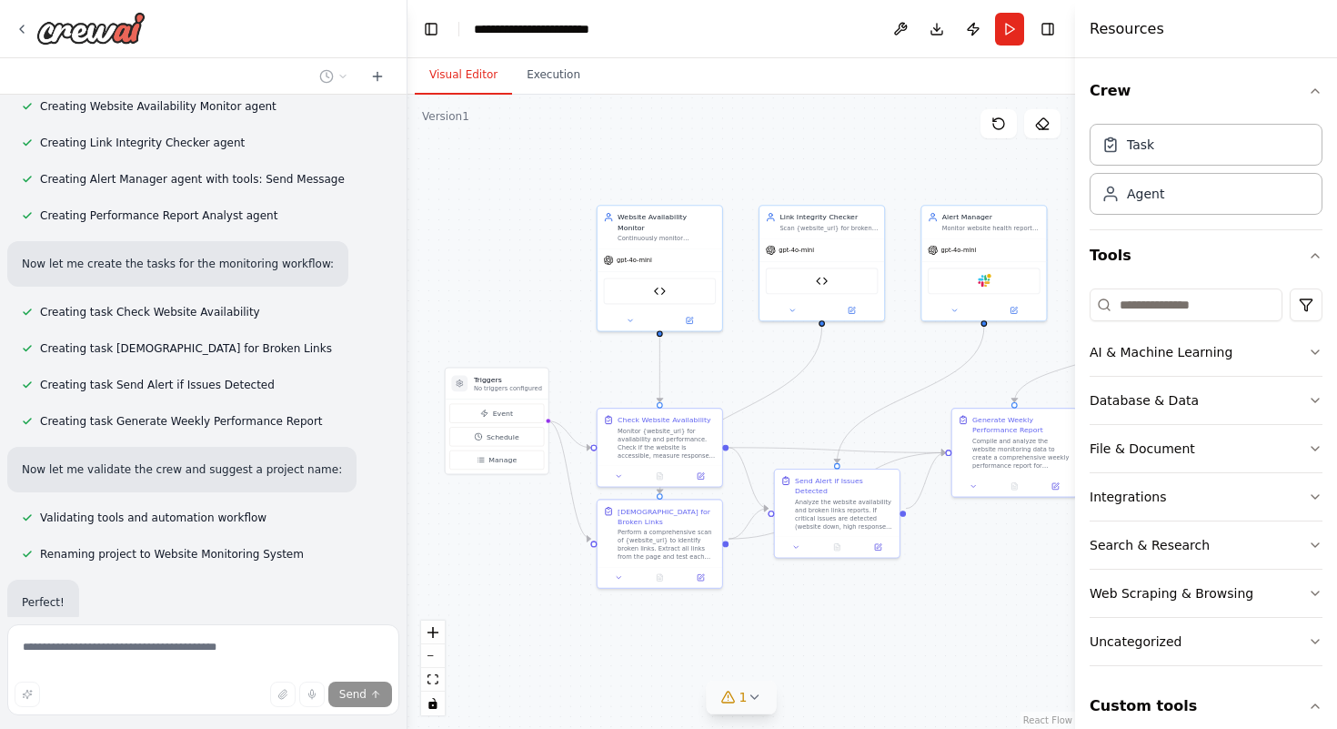
scroll to position [2148, 0]
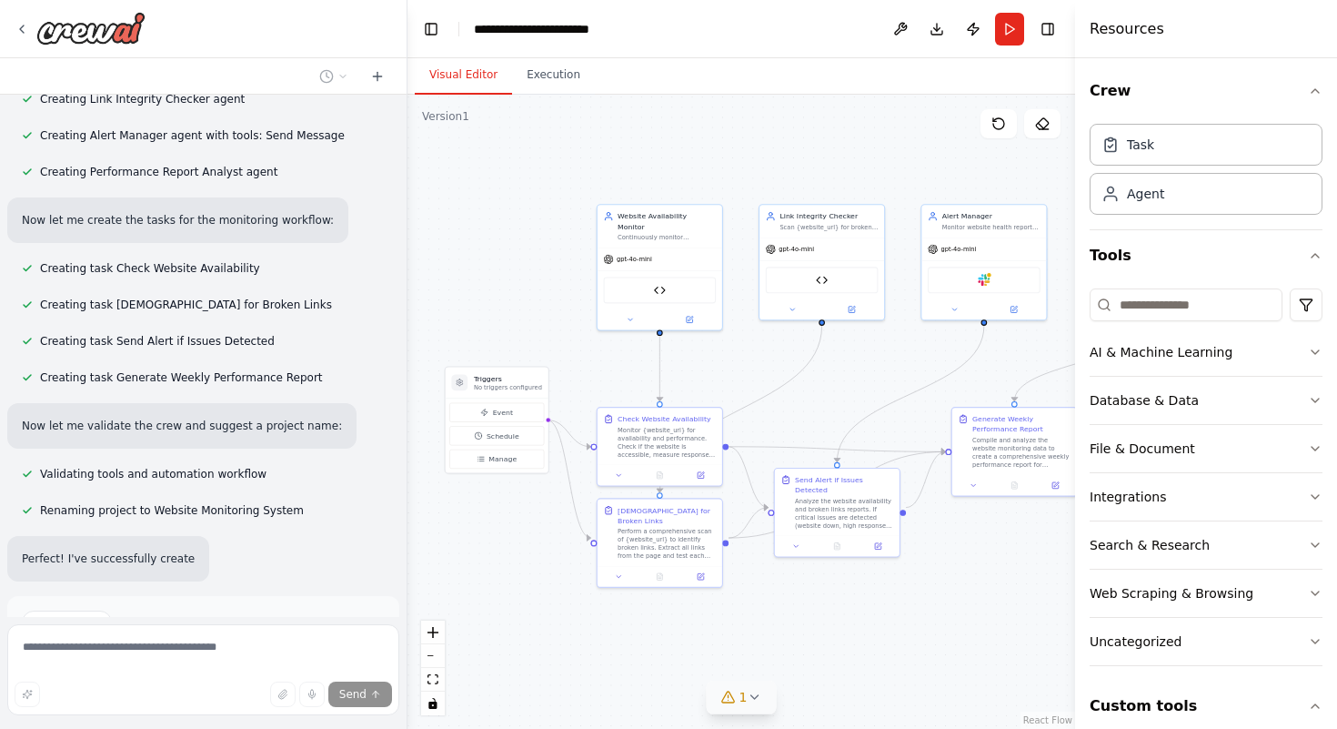
drag, startPoint x: 498, startPoint y: 278, endPoint x: 555, endPoint y: 242, distance: 67.1
click at [555, 242] on div ".deletable-edge-delete-btn { width: 20px; height: 20px; border: 0px solid #ffff…" at bounding box center [742, 412] width 668 height 634
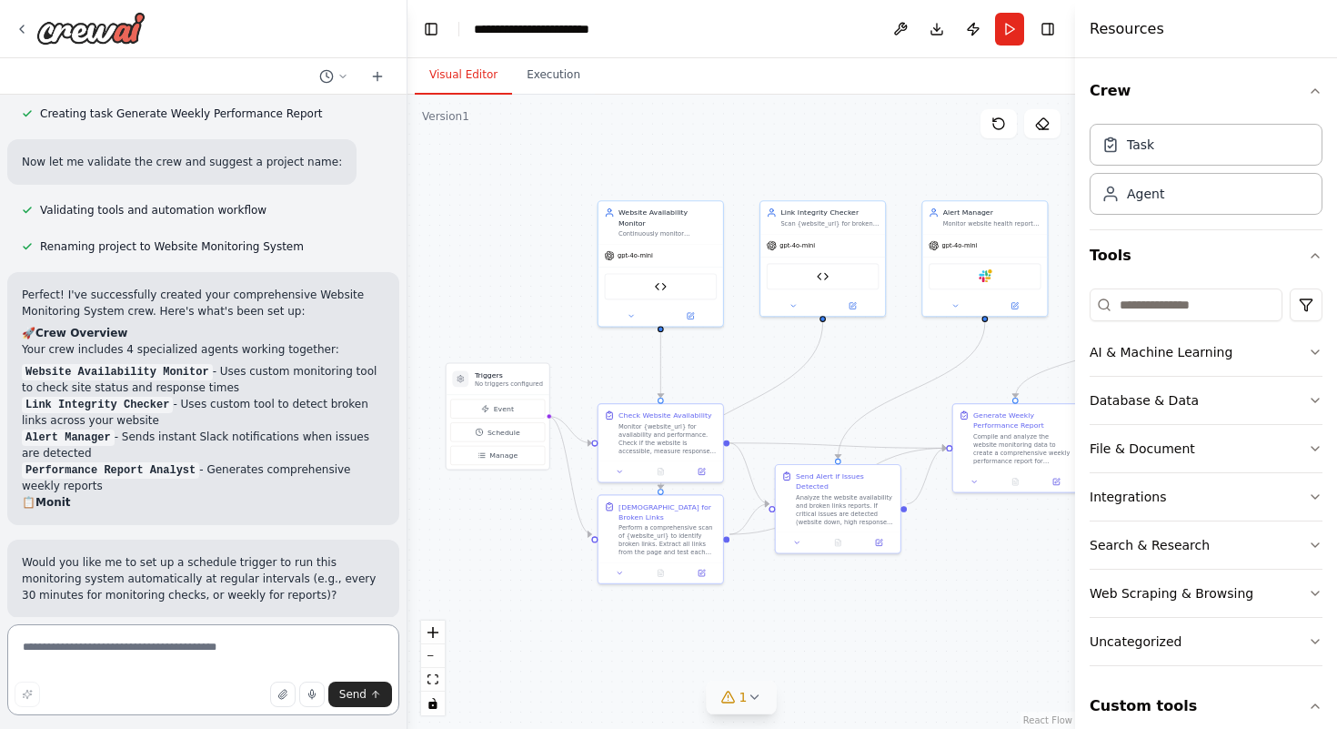
scroll to position [2418, 0]
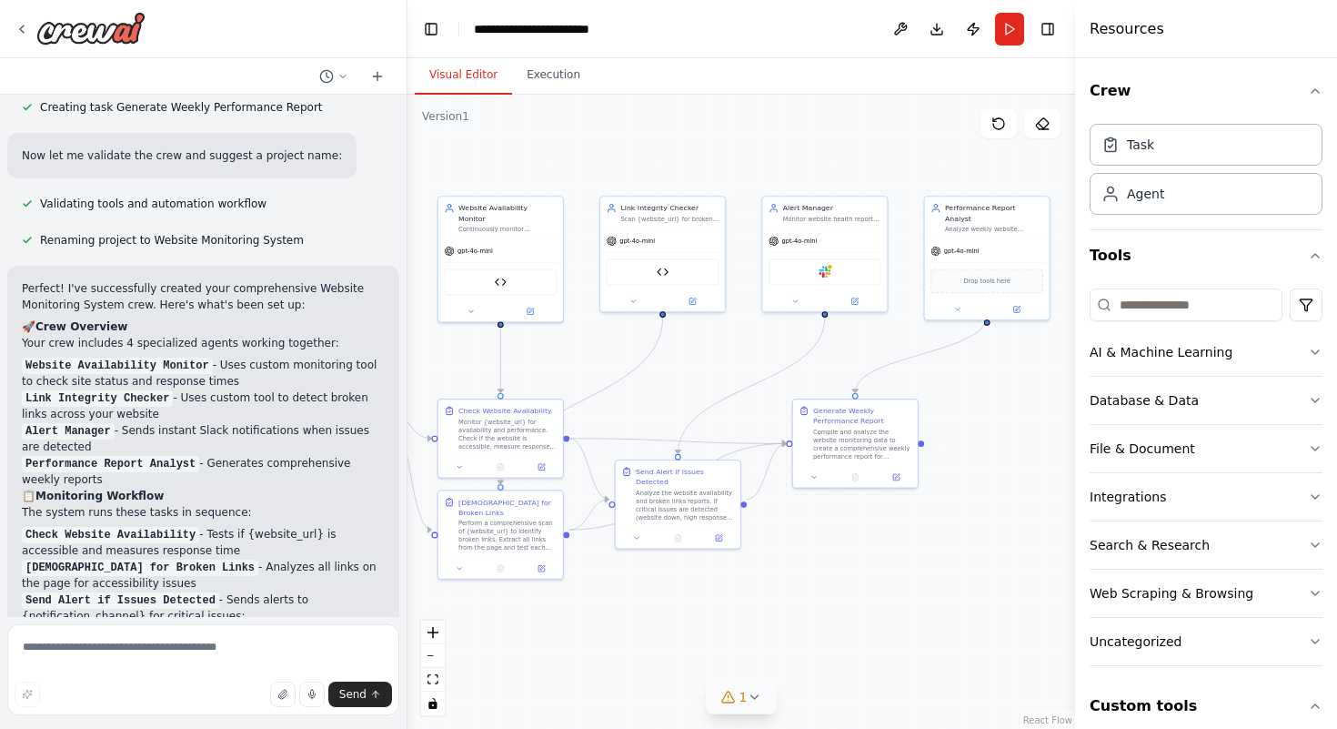
drag, startPoint x: 841, startPoint y: 585, endPoint x: 679, endPoint y: 580, distance: 162.9
click at [679, 580] on div ".deletable-edge-delete-btn { width: 20px; height: 20px; border: 0px solid #ffff…" at bounding box center [742, 412] width 668 height 634
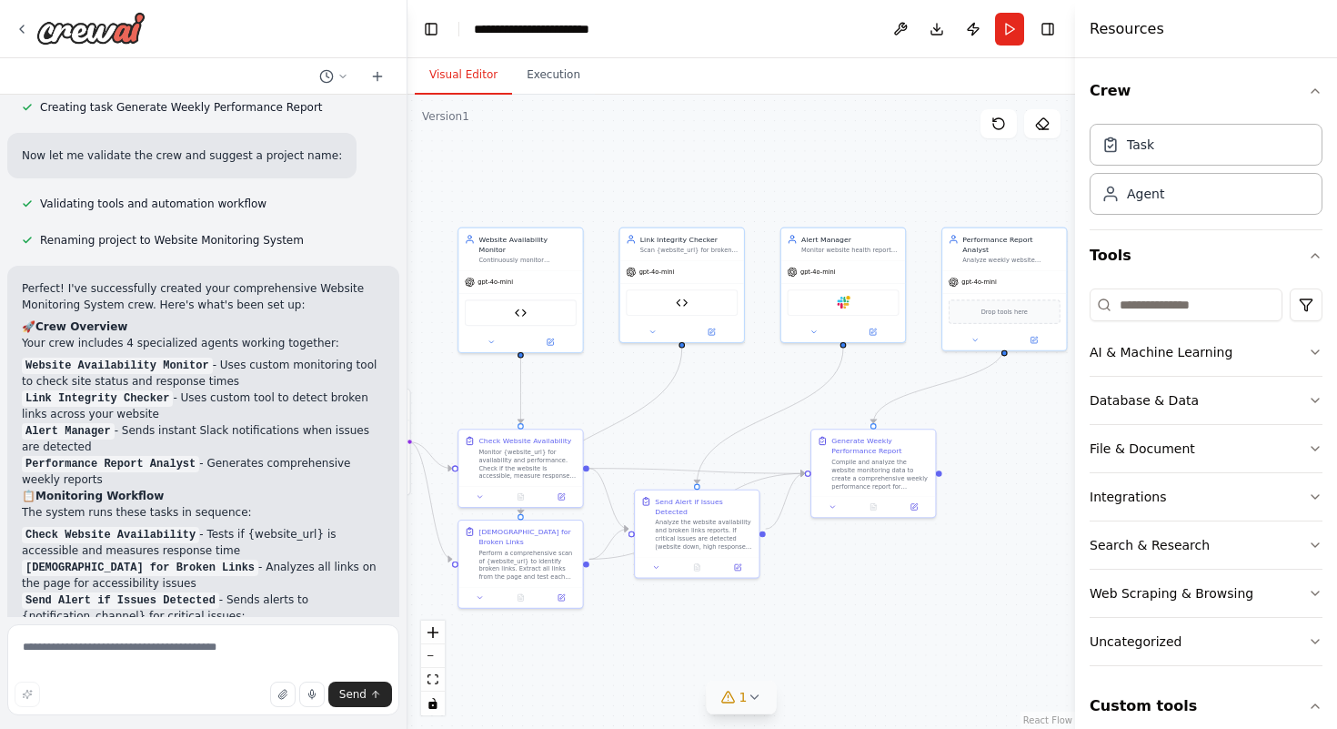
drag, startPoint x: 679, startPoint y: 580, endPoint x: 719, endPoint y: 631, distance: 64.8
click at [719, 631] on div ".deletable-edge-delete-btn { width: 20px; height: 20px; border: 0px solid #ffff…" at bounding box center [742, 412] width 668 height 634
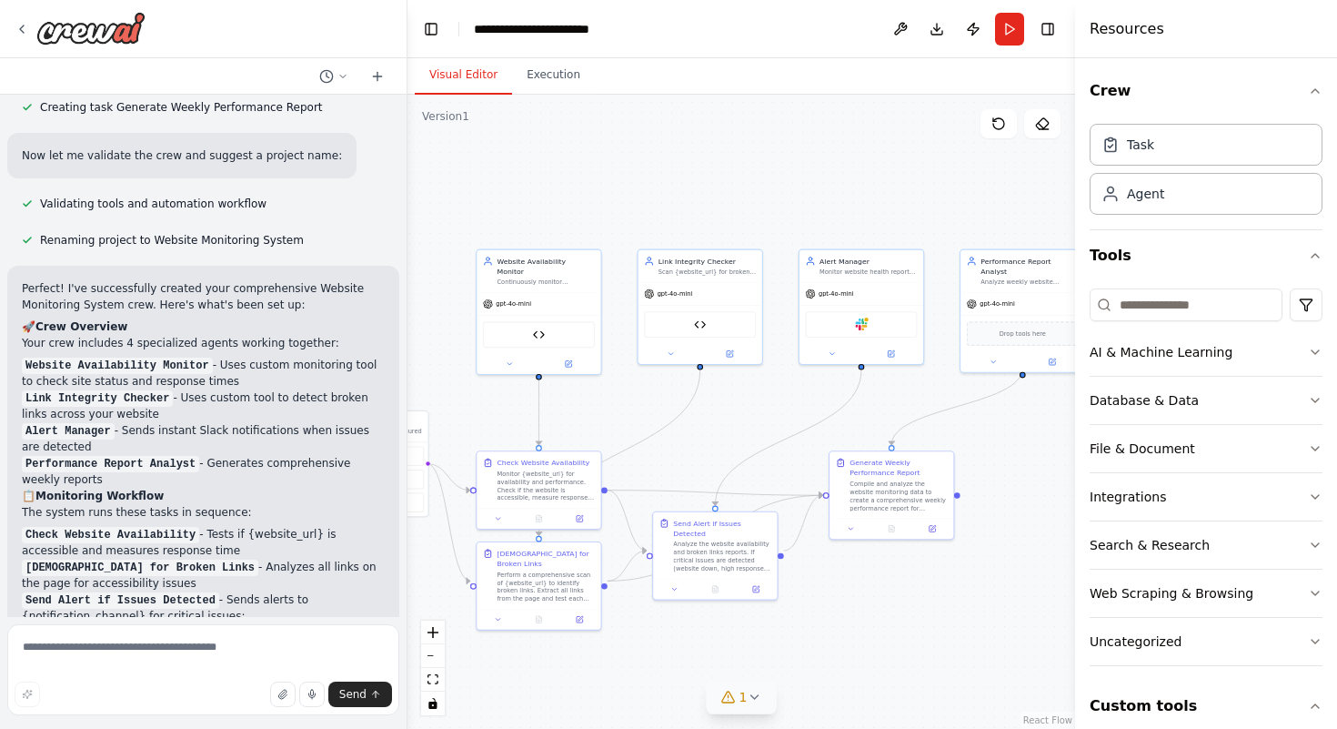
drag, startPoint x: 719, startPoint y: 631, endPoint x: 723, endPoint y: 651, distance: 20.5
click at [720, 641] on div ".deletable-edge-delete-btn { width: 20px; height: 20px; border: 0px solid #ffff…" at bounding box center [742, 412] width 668 height 634
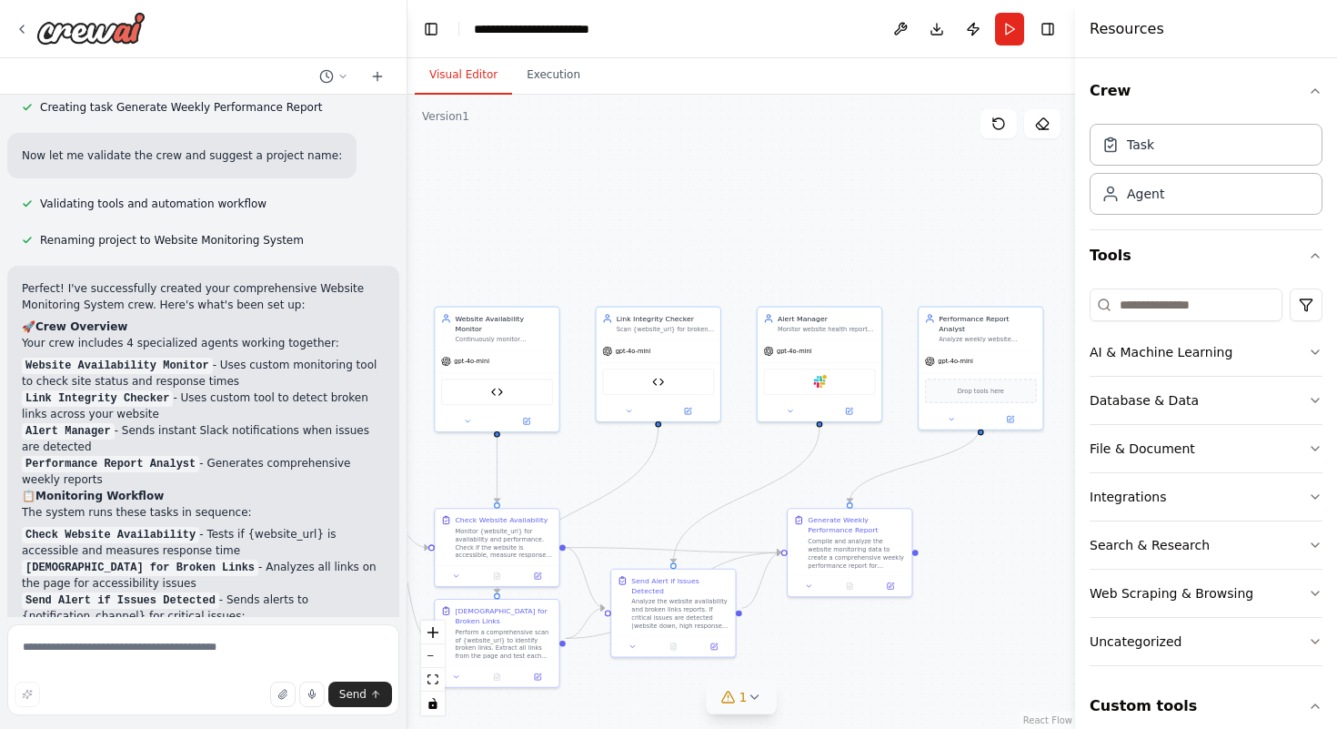
drag, startPoint x: 789, startPoint y: 458, endPoint x: 743, endPoint y: 508, distance: 66.9
click at [743, 508] on div ".deletable-edge-delete-btn { width: 20px; height: 20px; border: 0px solid #ffff…" at bounding box center [742, 412] width 668 height 634
drag, startPoint x: 970, startPoint y: 252, endPoint x: 957, endPoint y: 214, distance: 40.3
click at [957, 214] on div "gpt-4o-mini" at bounding box center [939, 219] width 124 height 22
click at [982, 155] on icon at bounding box center [986, 157] width 11 height 11
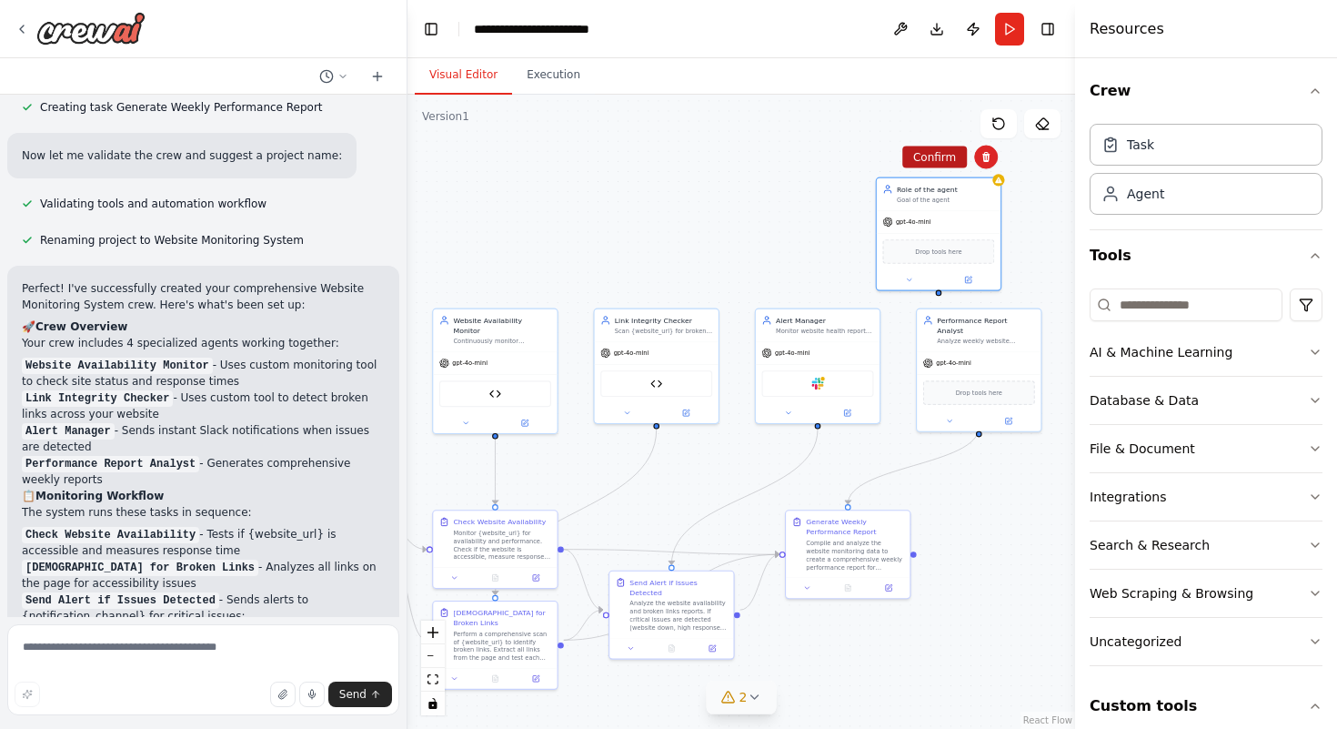
click at [929, 156] on button "Confirm" at bounding box center [934, 157] width 65 height 22
